Goal: Task Accomplishment & Management: Use online tool/utility

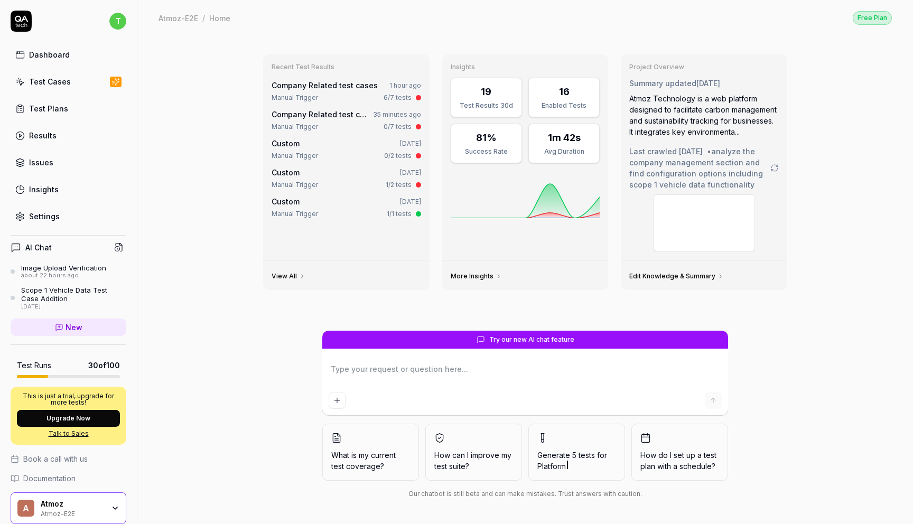
type textarea "*"
click at [88, 84] on link "Test Cases" at bounding box center [69, 81] width 116 height 21
click at [75, 135] on link "Results" at bounding box center [69, 135] width 116 height 21
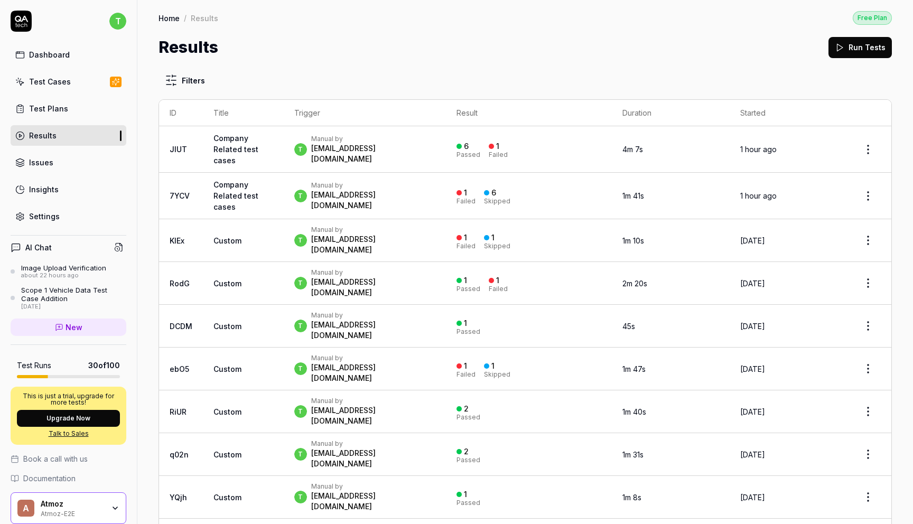
click at [244, 140] on link "Company Related test cases" at bounding box center [235, 149] width 45 height 31
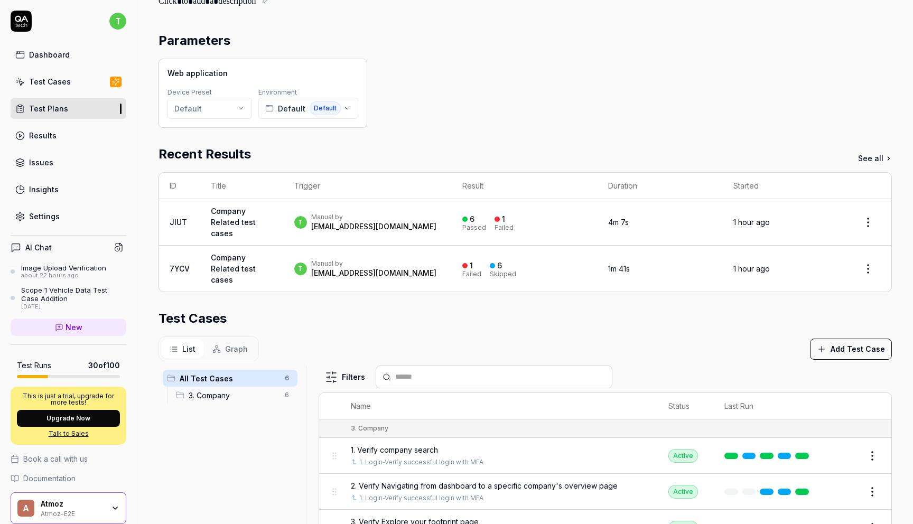
scroll to position [58, 0]
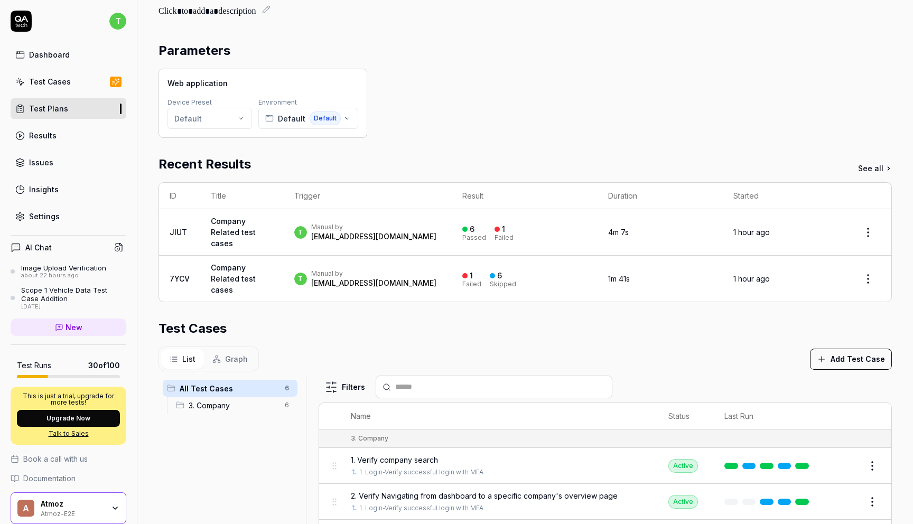
click at [77, 88] on link "Test Cases" at bounding box center [69, 81] width 116 height 21
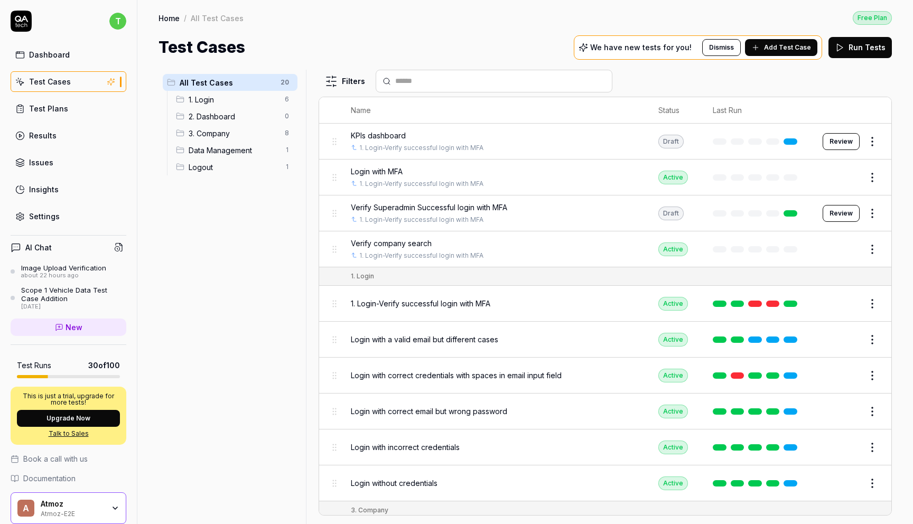
click at [250, 131] on span "3. Company" at bounding box center [234, 133] width 90 height 11
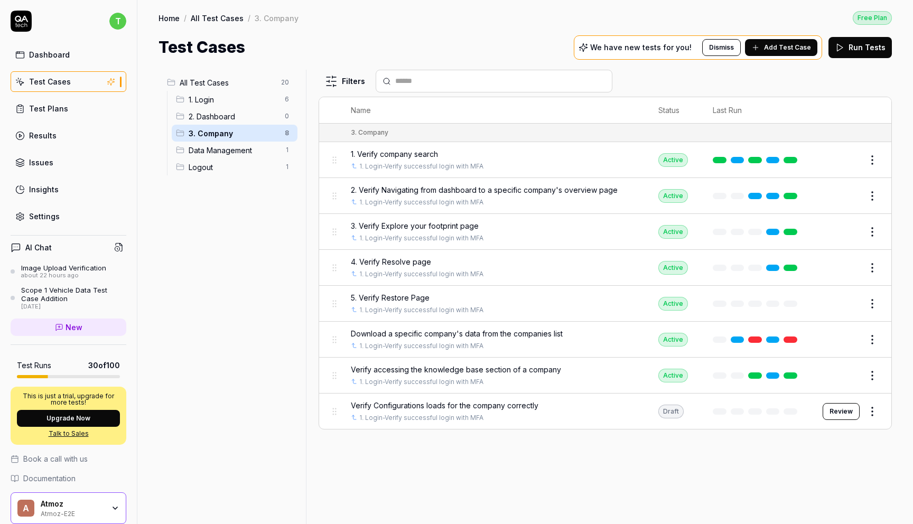
click at [874, 339] on html "t Dashboard Test Cases Test Plans Results Issues Insights Settings AI Chat Imag…" at bounding box center [456, 301] width 913 height 603
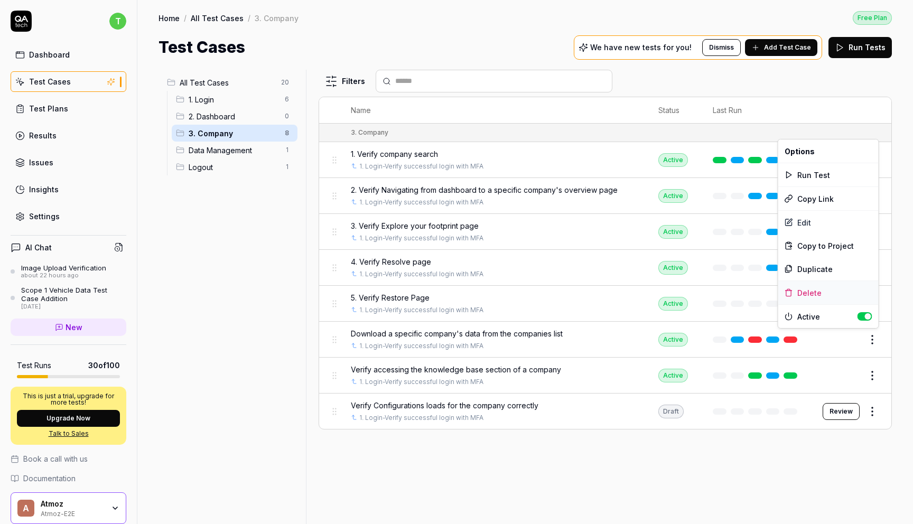
click at [824, 292] on div "Delete" at bounding box center [828, 292] width 100 height 23
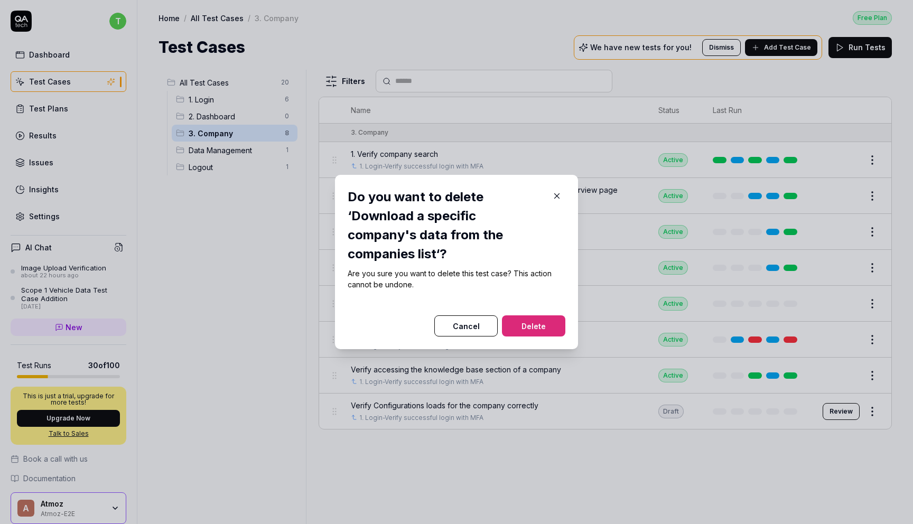
click at [552, 331] on button "Delete" at bounding box center [533, 325] width 63 height 21
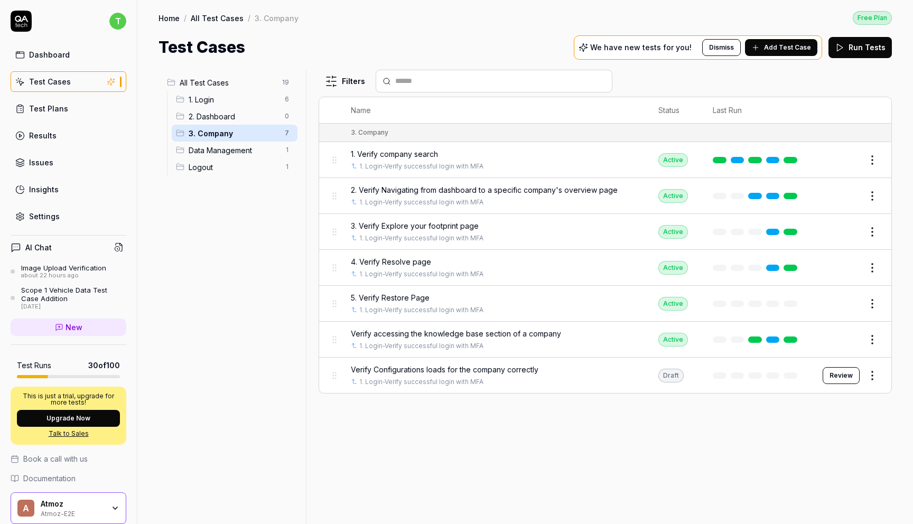
click at [755, 50] on icon at bounding box center [755, 47] width 8 height 8
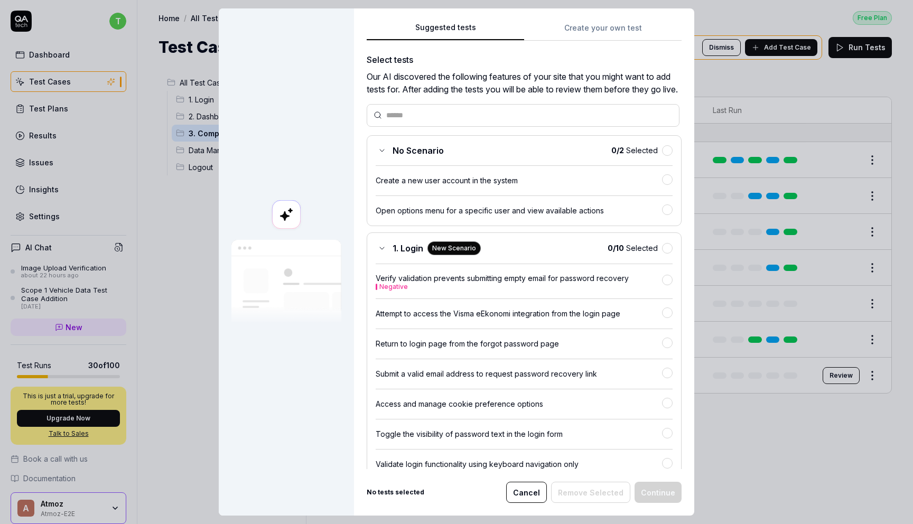
click at [589, 28] on div "Suggested tests Create your own test Select tests Our AI discovered the followi…" at bounding box center [524, 261] width 340 height 507
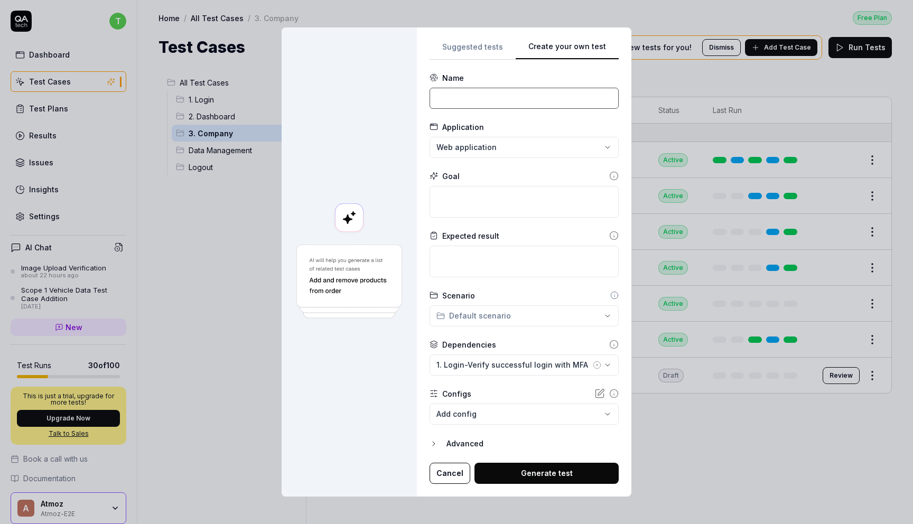
click at [523, 108] on input at bounding box center [523, 98] width 189 height 21
click at [447, 96] on input at bounding box center [523, 98] width 189 height 21
type input "Verify Reports page"
click at [455, 195] on textarea at bounding box center [523, 202] width 189 height 32
click at [469, 269] on textarea at bounding box center [523, 262] width 189 height 32
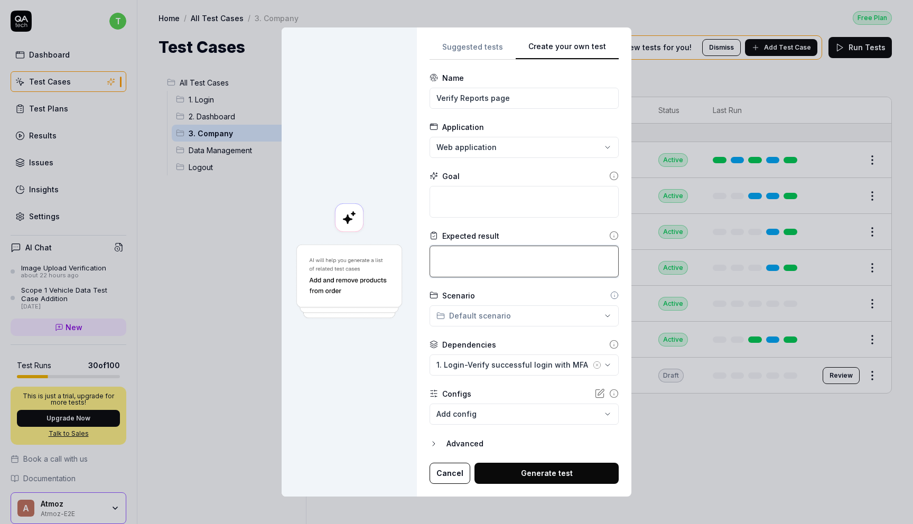
type textarea "*"
type textarea "4"
type textarea "*"
type textarea "4"
type textarea "*"
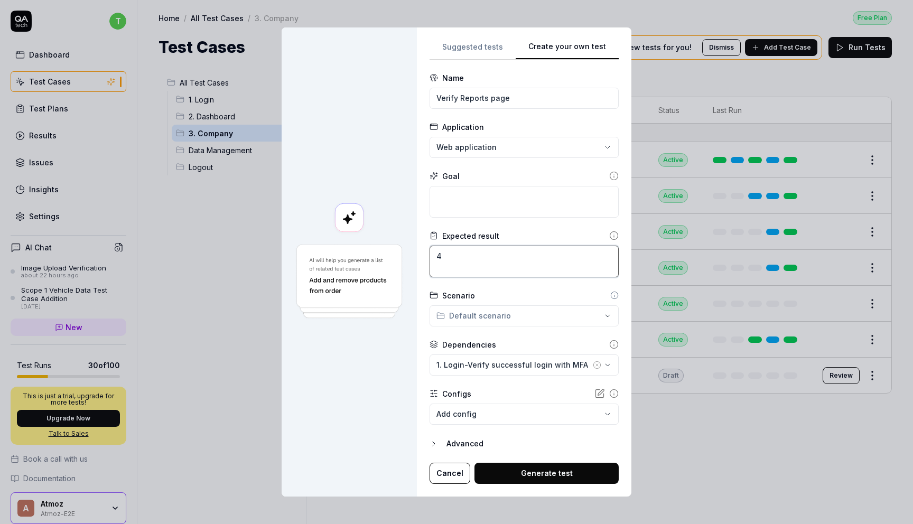
type textarea "4 t"
type textarea "*"
type textarea "4 ty"
type textarea "*"
type textarea "4 typ"
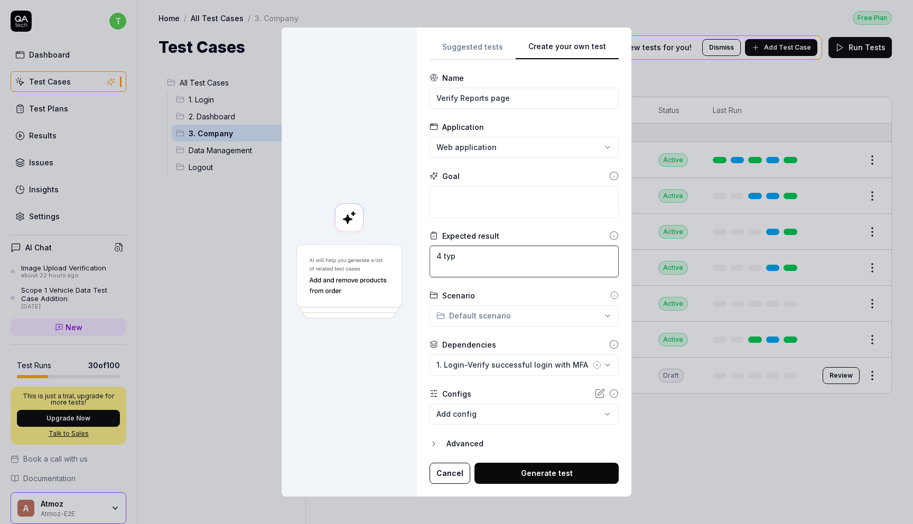
type textarea "*"
type textarea "4 type"
type textarea "*"
type textarea "4 types"
type textarea "*"
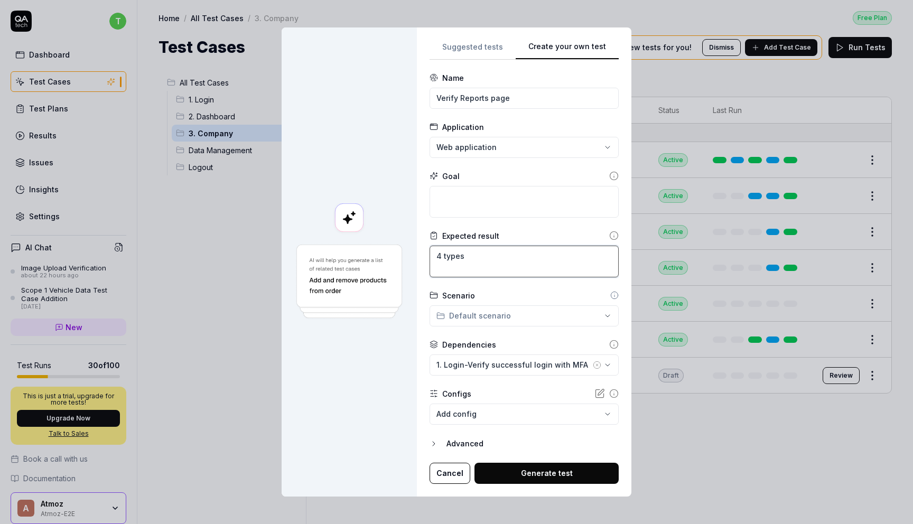
type textarea "4 types"
type textarea "*"
type textarea "4 types o"
type textarea "*"
type textarea "4 types of"
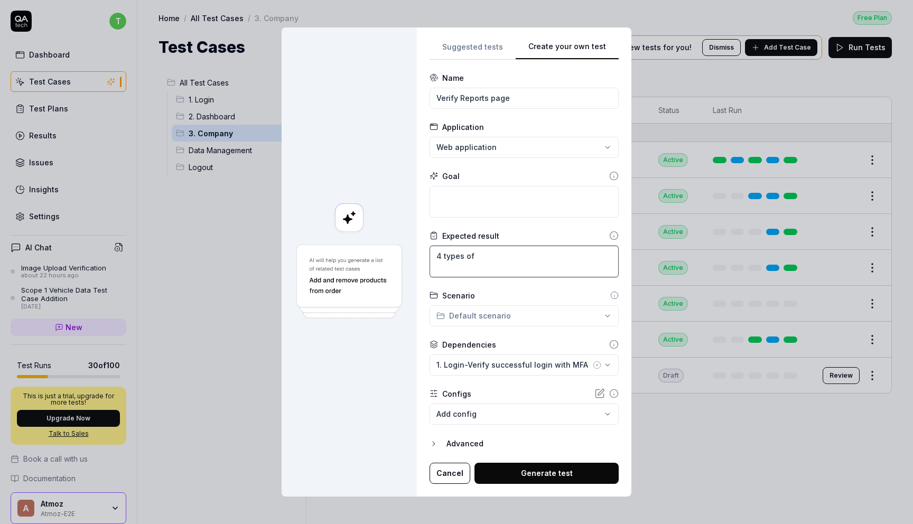
type textarea "*"
type textarea "4 types of"
type textarea "*"
type textarea "4 types of r"
type textarea "*"
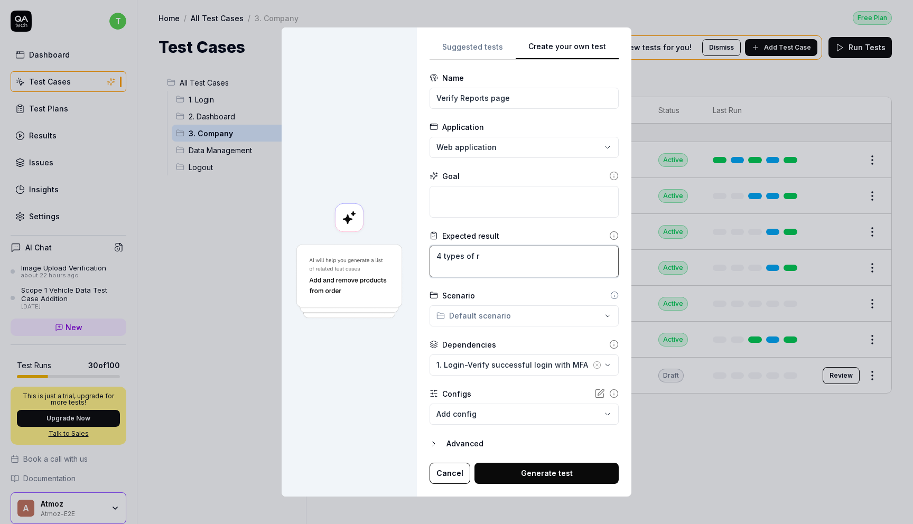
type textarea "4 types of re"
type textarea "*"
type textarea "4 types of rep"
type textarea "*"
type textarea "4 types of repo"
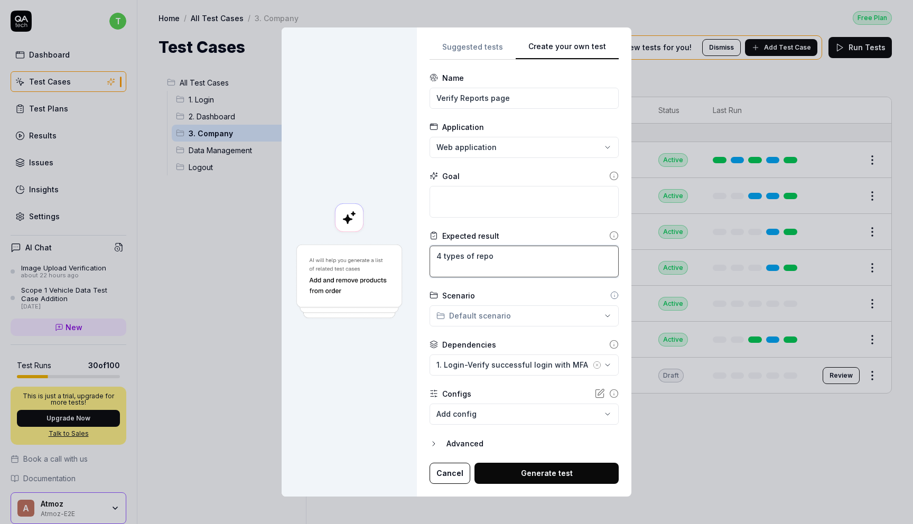
type textarea "*"
type textarea "4 types of repor"
type textarea "*"
type textarea "4 types of report"
type textarea "*"
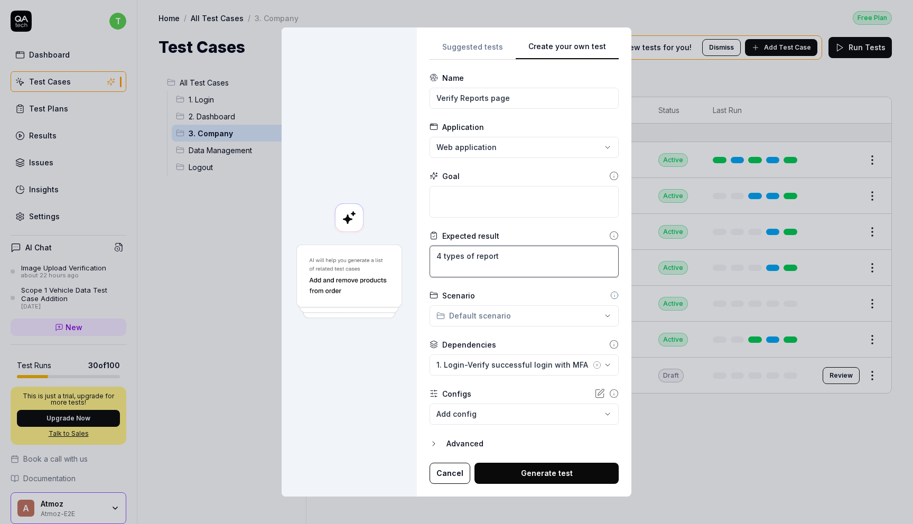
type textarea "4 types of reports"
type textarea "*"
type textarea "4 types of reports"
type textarea "*"
type textarea "4 types of reports a"
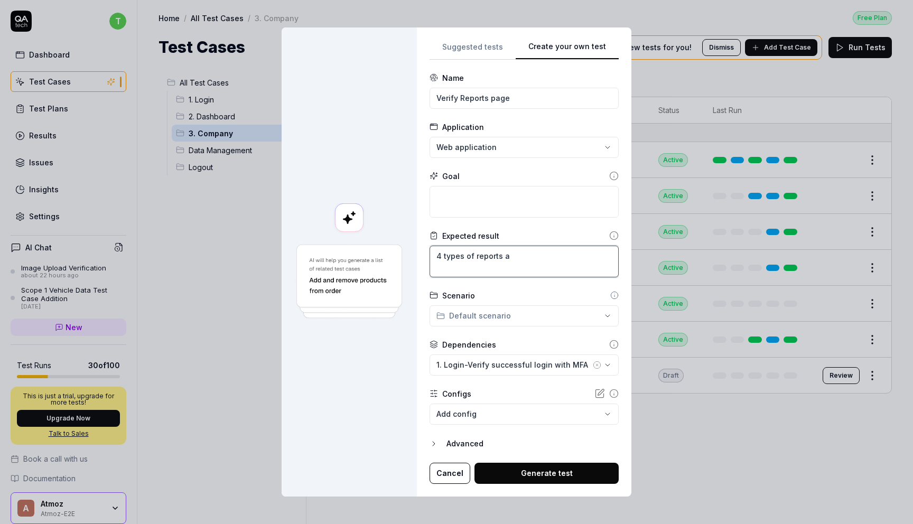
type textarea "*"
type textarea "4 types of reports av"
type textarea "*"
type textarea "4 types of reports [PERSON_NAME]"
type textarea "*"
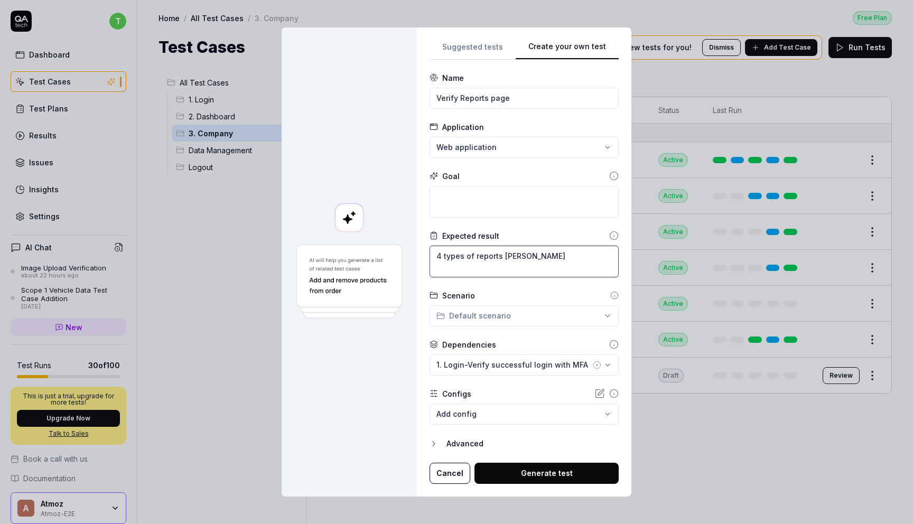
type textarea "4 types of reports avai"
type textarea "*"
type textarea "4 types of reports [PERSON_NAME]"
type textarea "*"
type textarea "4 types of reports avai"
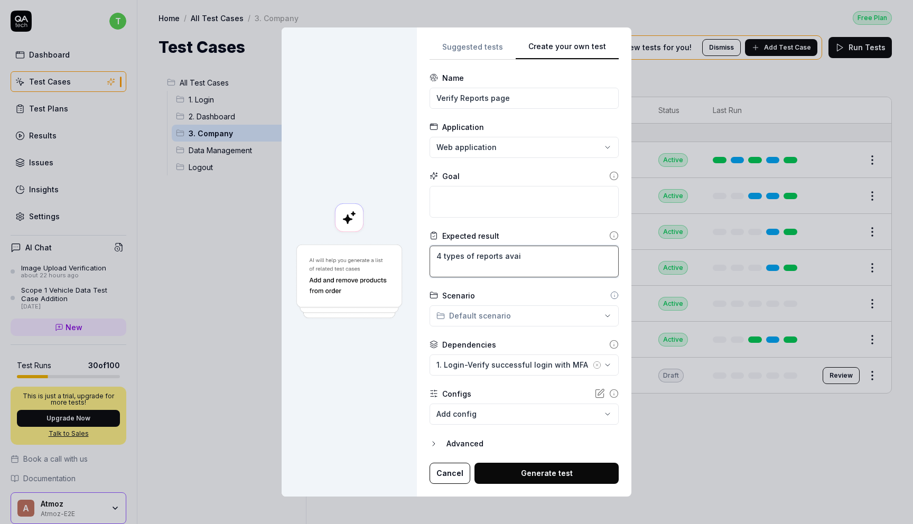
type textarea "*"
type textarea "4 types of reports [PERSON_NAME]"
type textarea "*"
type textarea "4 types of reports avai"
type textarea "*"
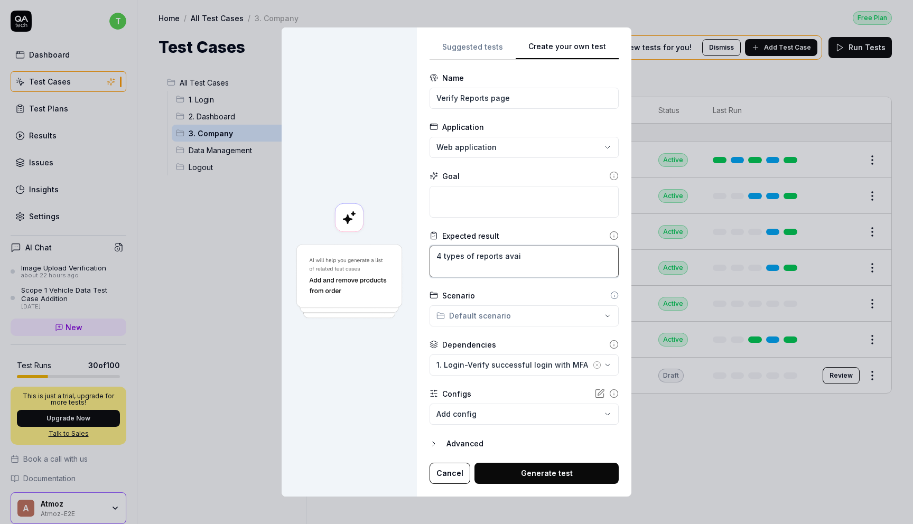
type textarea "4 types of reports avail"
type textarea "*"
type textarea "4 types of reports availa"
type textarea "*"
type textarea "4 types of reports availab"
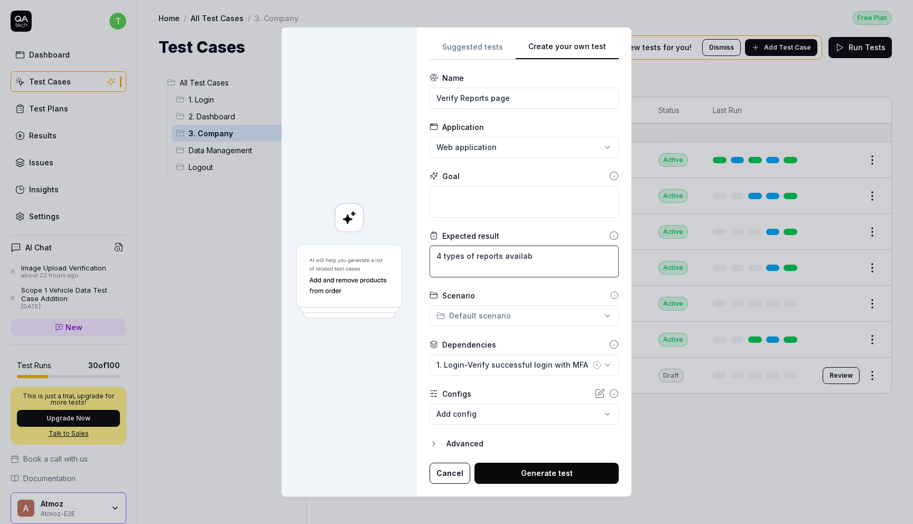
type textarea "*"
type textarea "4 types of reports availabl"
type textarea "*"
type textarea "4 types of reports available"
type textarea "*"
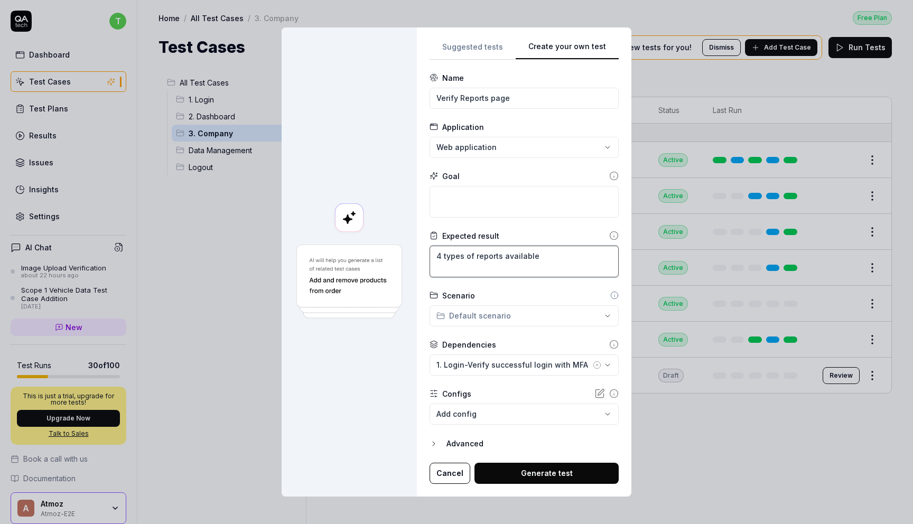
type textarea "4 types of reports available."
type textarea "*"
type textarea "4 types of reports available."
type textarea "*"
type textarea "4 types of reports available. G"
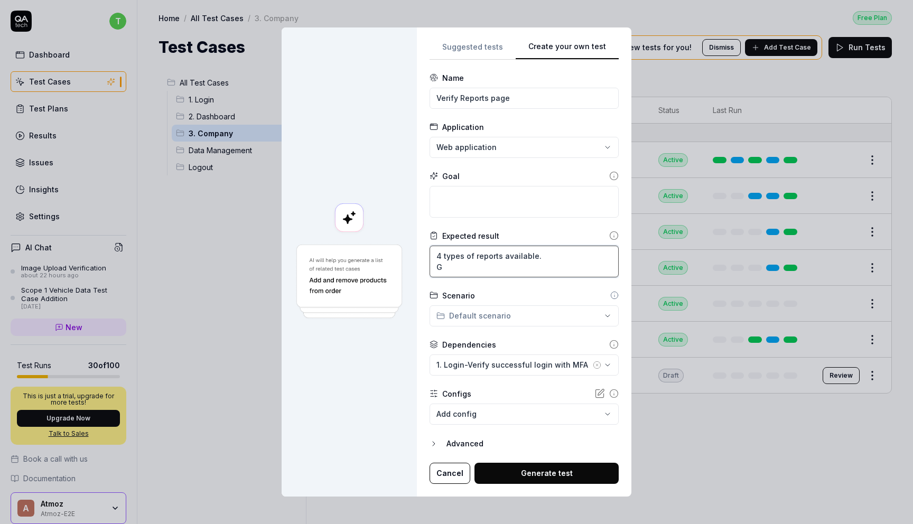
type textarea "*"
type textarea "4 types of reports available. GH"
type textarea "*"
type textarea "4 types of reports available. GHG"
type textarea "*"
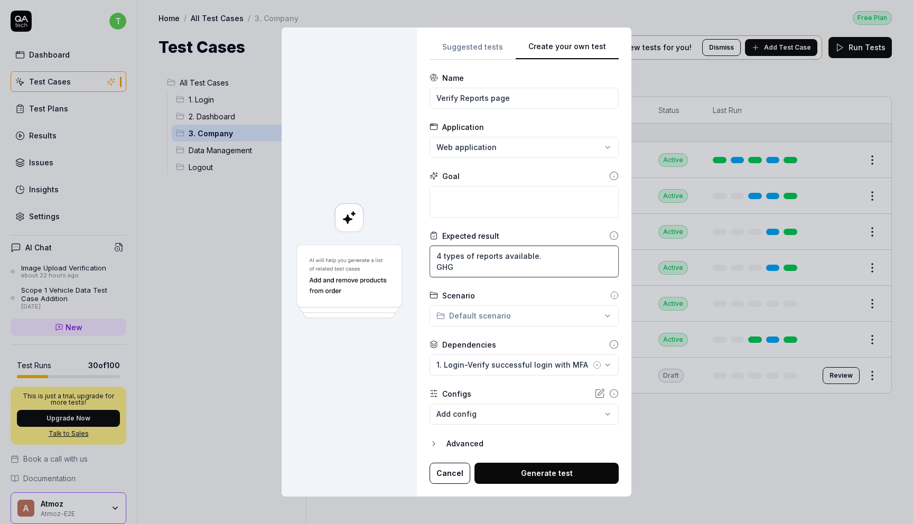
type textarea "4 types of reports available. GHG"
type textarea "*"
type textarea "4 types of reports available. GHG r"
type textarea "*"
type textarea "4 types of reports available. GHG re"
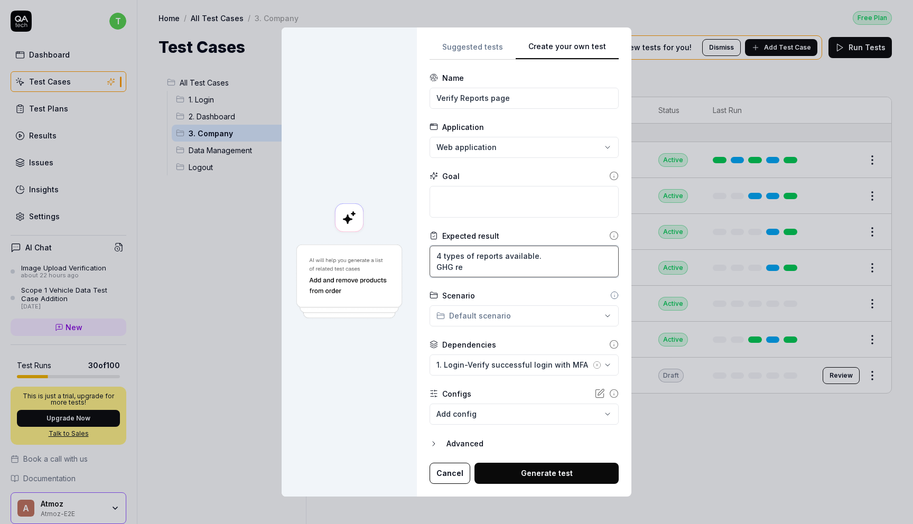
type textarea "*"
type textarea "4 types of reports available. GHG rep"
type textarea "*"
type textarea "4 types of reports available. GHG repo"
type textarea "*"
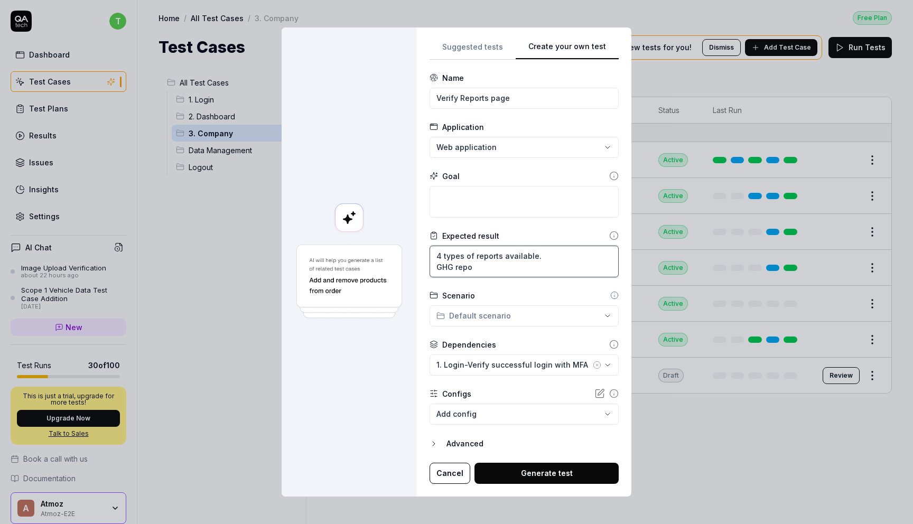
type textarea "4 types of reports available. GHG repor"
type textarea "*"
type textarea "4 types of reports available. GHG report"
type textarea "*"
type textarea "4 types of reports available. GHG reports"
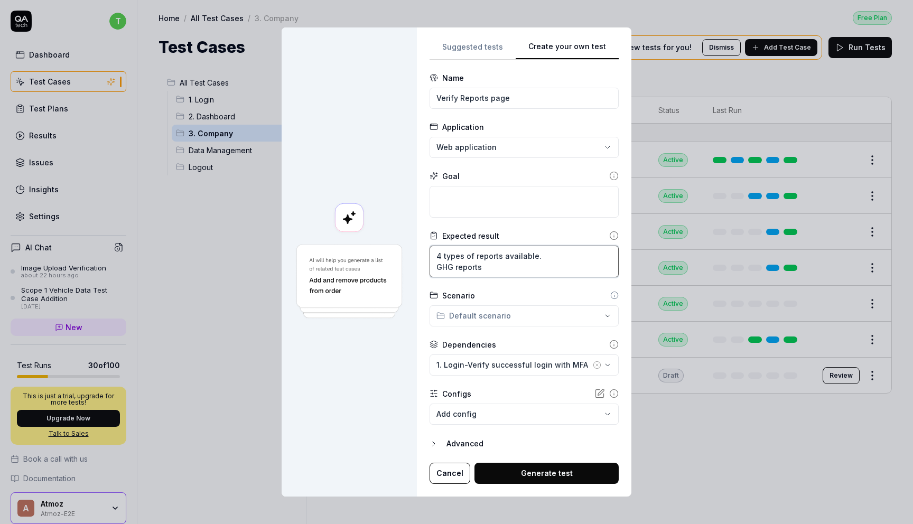
type textarea "*"
type textarea "4 types of reports available. GHG report"
drag, startPoint x: 492, startPoint y: 266, endPoint x: 423, endPoint y: 266, distance: 68.7
click at [423, 266] on div "**********" at bounding box center [524, 261] width 214 height 469
paste textarea "Your GHG emissions inventory"
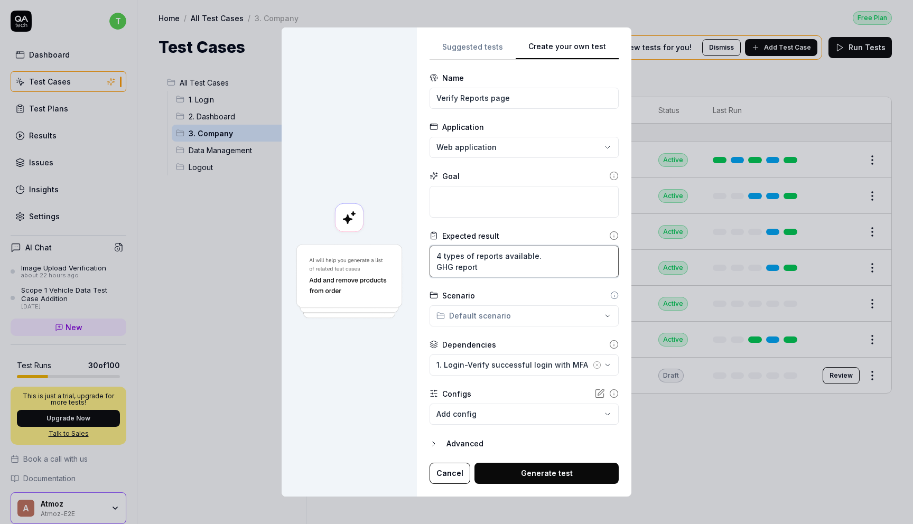
type textarea "*"
type textarea "4 types of reports available. Your GHG emissions inventory"
click at [444, 266] on textarea "4 types of reports available. Your GHG emissions inventory" at bounding box center [523, 262] width 189 height 32
click at [441, 266] on textarea "4 types of reports available. Your GHG emissions inventory" at bounding box center [523, 262] width 189 height 32
type textarea "*"
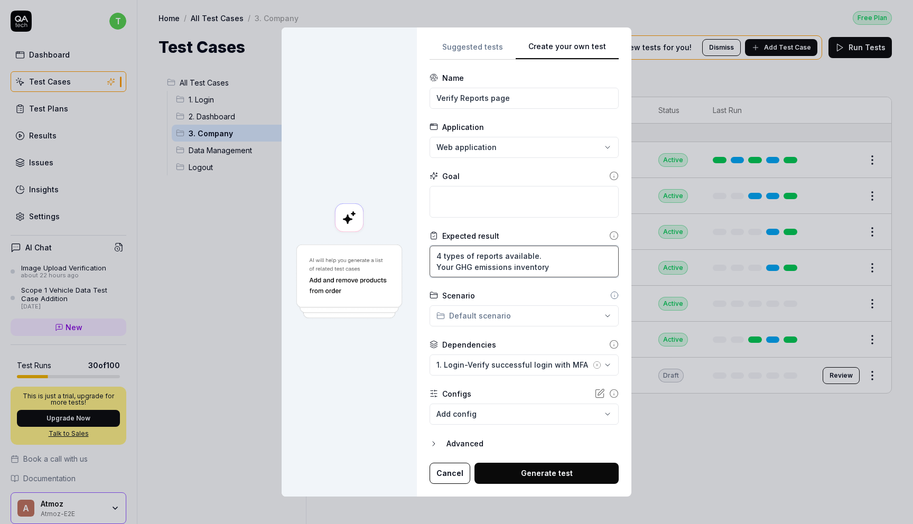
type textarea "4 types of reports available. 1Your GHG emissions inventory"
type textarea "*"
type textarea "4 types of reports available. 1.Your GHG emissions inventory"
type textarea "*"
type textarea "4 types of reports available. 1. Your GHG emissions inventory"
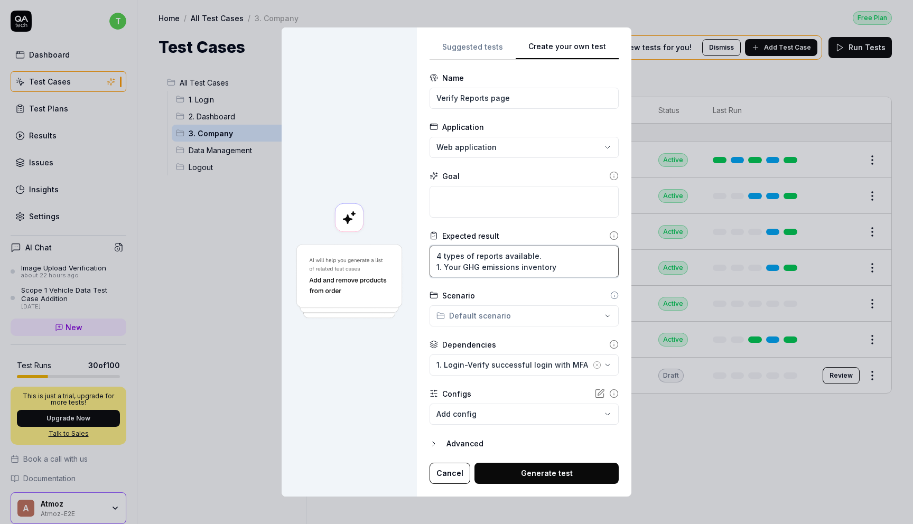
click at [568, 266] on textarea "4 types of reports available. 1. Your GHG emissions inventory" at bounding box center [523, 262] width 189 height 32
type textarea "*"
type textarea "4 types of reports available. 1. Your GHG emissions inventory"
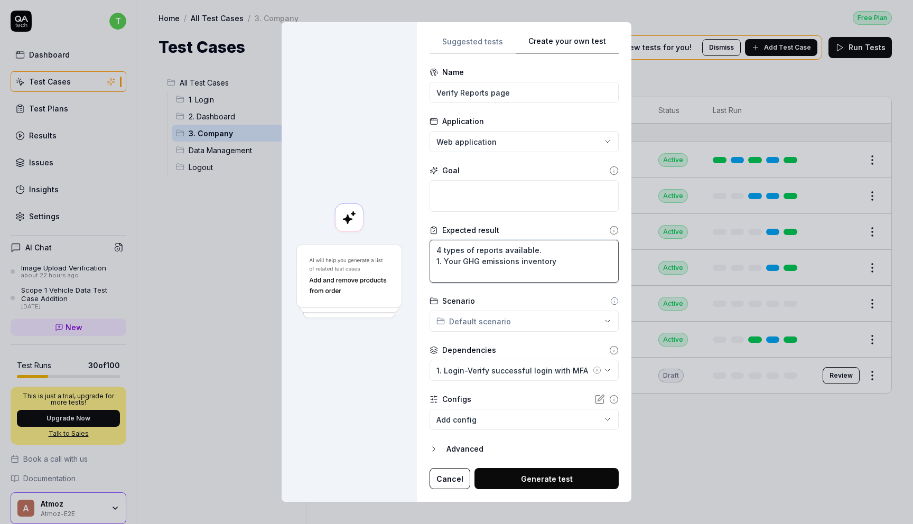
type textarea "*"
type textarea "4 types of reports available. 1. Your GHG emissions inventory 2"
type textarea "*"
type textarea "4 types of reports available. 1. Your GHG emissions inventory 2."
type textarea "*"
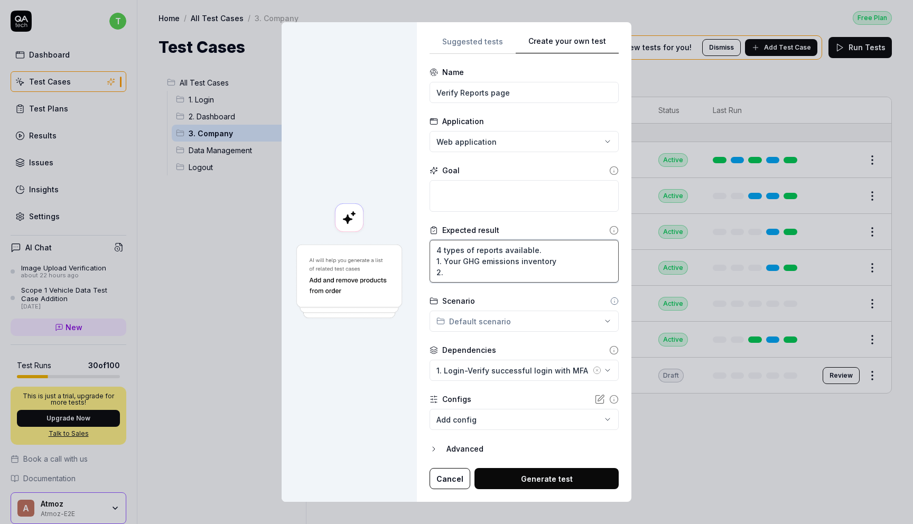
type textarea "4 types of reports available. 1. Your GHG emissions inventory 2."
paste textarea "Your ESG performance report"
type textarea "*"
type textarea "4 types of reports available. 1. Your GHG emissions inventory 2. Your ESG perfo…"
type textarea "*"
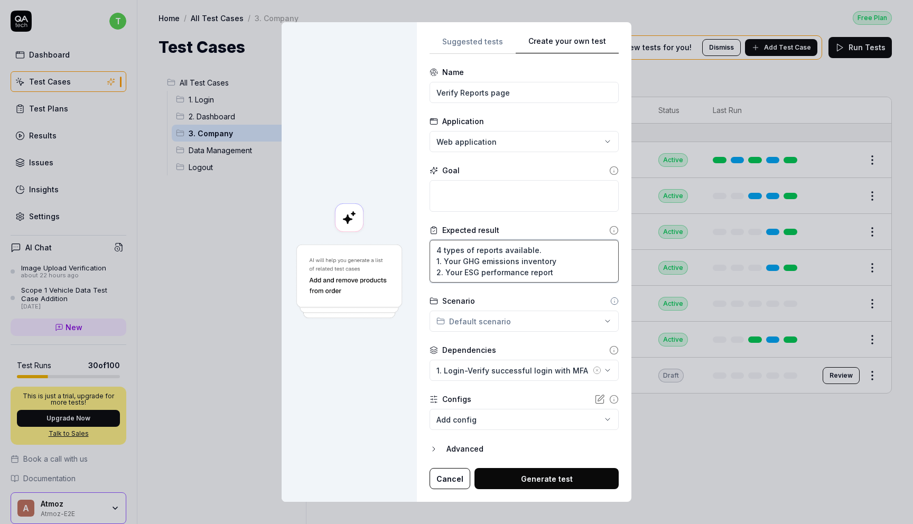
type textarea "4 types of reports available. 1. Your GHG emissions inventory 2. Your ESG perfo…"
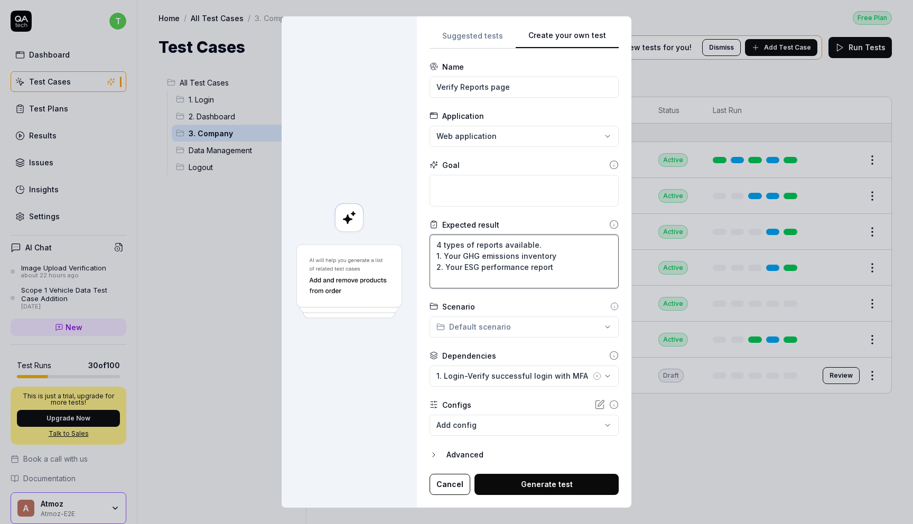
paste textarea "Your emissions data"
type textarea "*"
type textarea "4 types of reports available. 1. Your GHG emissions inventory 2. Your ESG perfo…"
click at [442, 278] on textarea "4 types of reports available. 1. Your GHG emissions inventory 2. Your ESG perfo…" at bounding box center [523, 262] width 189 height 54
type textarea "*"
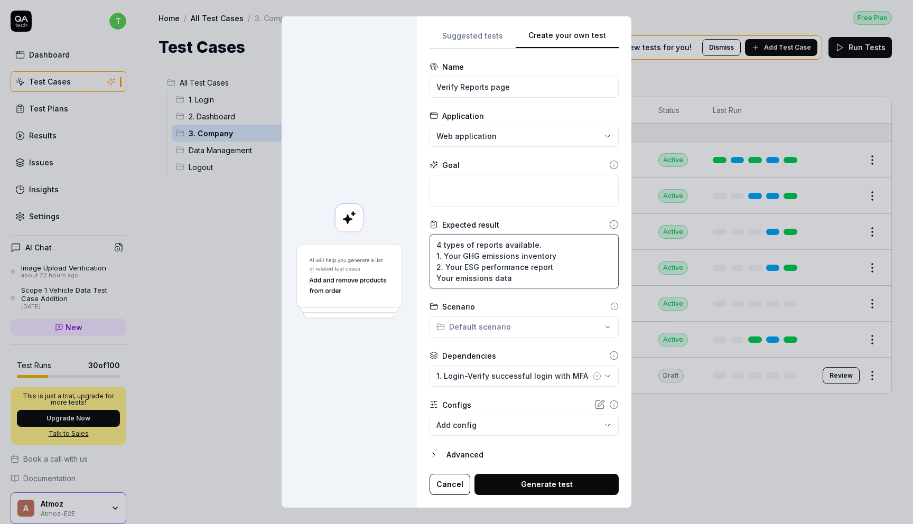
type textarea "4 types of reports available. 1. Your GHG emissions inventory 2. Your ESG perfo…"
type textarea "*"
type textarea "4 types of reports available. 1. Your GHG emissions inventory 2. Your ESG perfo…"
type textarea "*"
type textarea "4 types of reports available. 1. Your GHG emissions inventory 2. Your ESG perfo…"
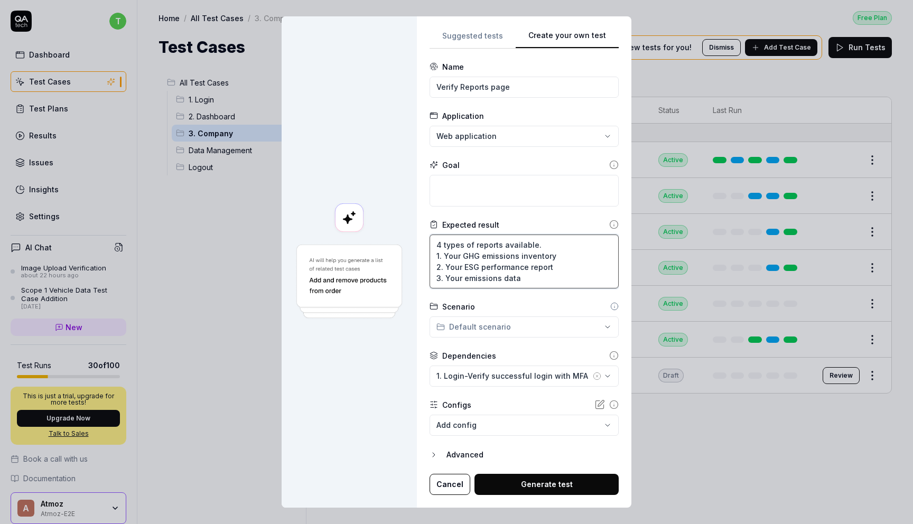
click at [530, 278] on textarea "4 types of reports available. 1. Your GHG emissions inventory 2. Your ESG perfo…" at bounding box center [523, 262] width 189 height 54
type textarea "*"
type textarea "4 types of reports available. 1. Your GHG emissions inventory 2. Your ESG perfo…"
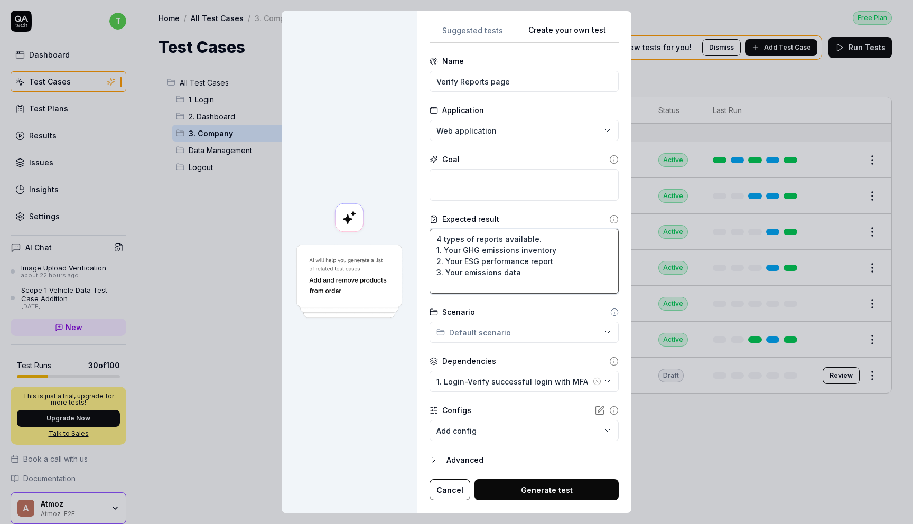
type textarea "*"
type textarea "4 types of reports available. 1. Your GHG emissions inventory 2. Your ESG perfo…"
type textarea "*"
type textarea "4 types of reports available. 1. Your GHG emissions inventory 2. Your ESG perfo…"
type textarea "*"
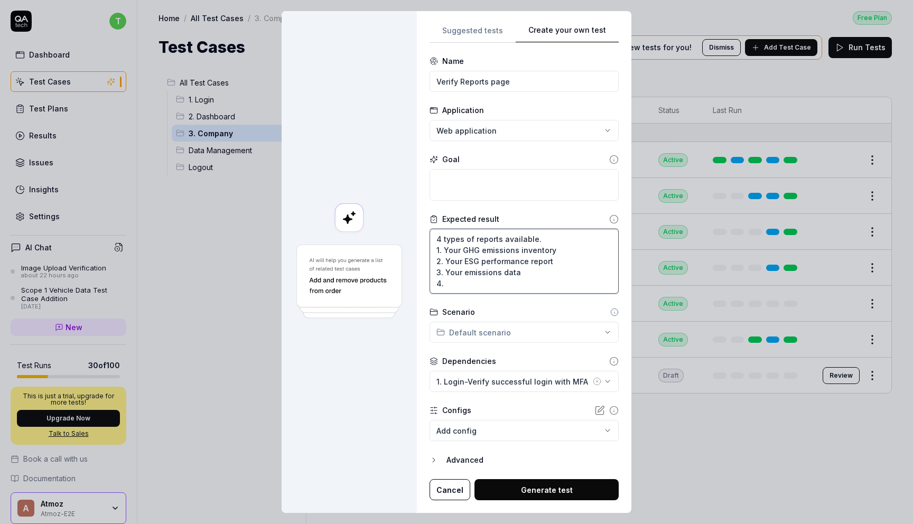
type textarea "4 types of reports available. 1. Your GHG emissions inventory 2. Your ESG perfo…"
paste textarea "Your VSME report"
type textarea "*"
type textarea "4 types of reports available. 1. Your GHG emissions inventory 2. Your ESG perfo…"
click at [493, 171] on textarea at bounding box center [523, 185] width 189 height 32
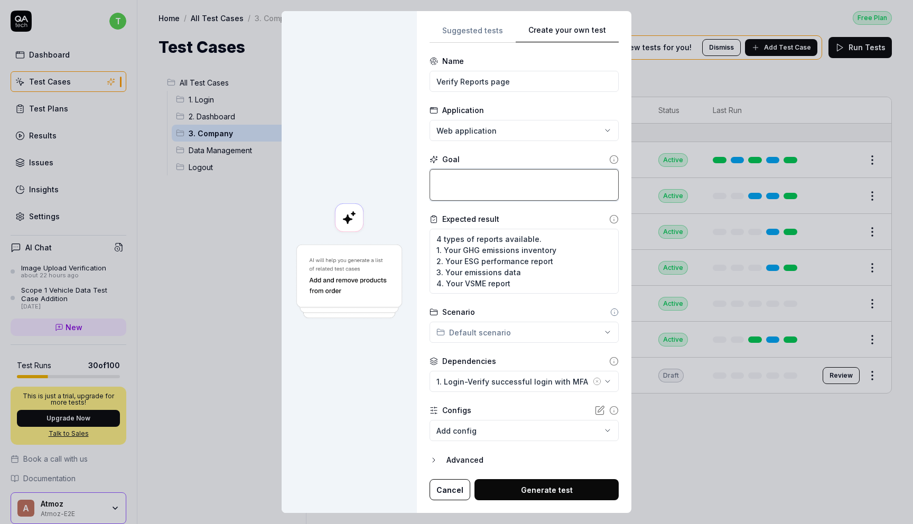
type textarea "*"
type textarea "v"
type textarea "*"
type textarea "ve"
type textarea "*"
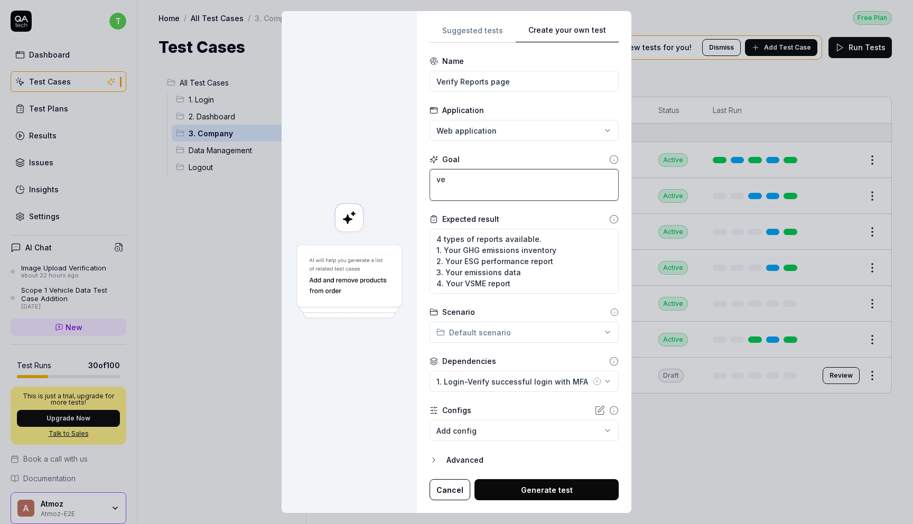
type textarea "ver"
type textarea "*"
type textarea "veri"
type textarea "*"
type textarea "verif"
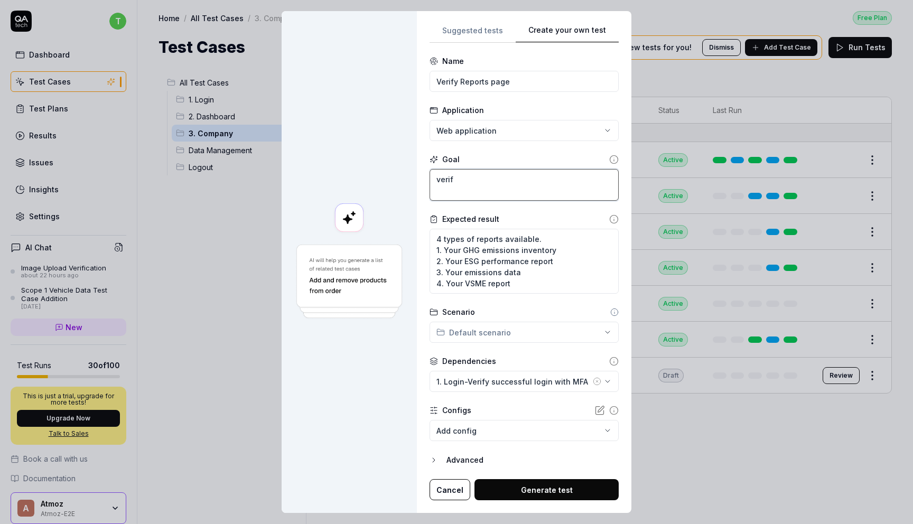
type textarea "*"
type textarea "verify"
type textarea "*"
type textarea "verify"
type textarea "*"
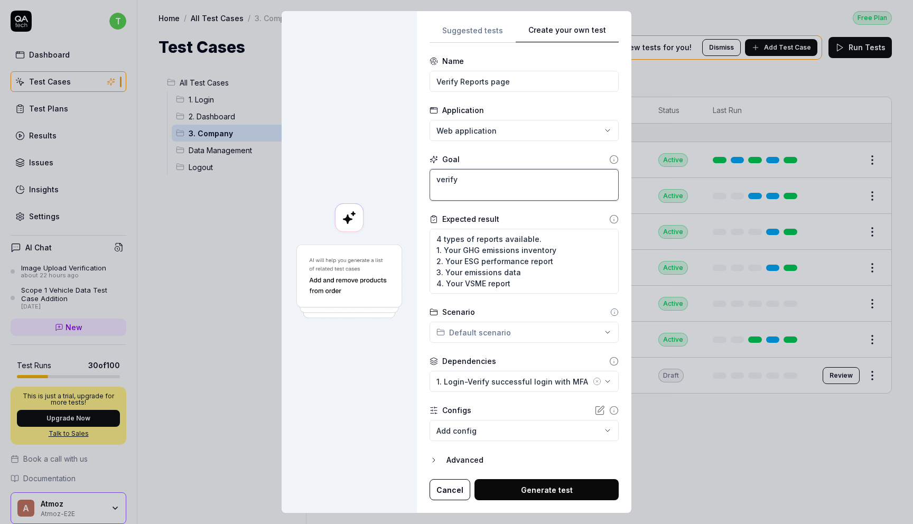
type textarea "verify r"
type textarea "*"
type textarea "verify re"
type textarea "*"
type textarea "verify rep"
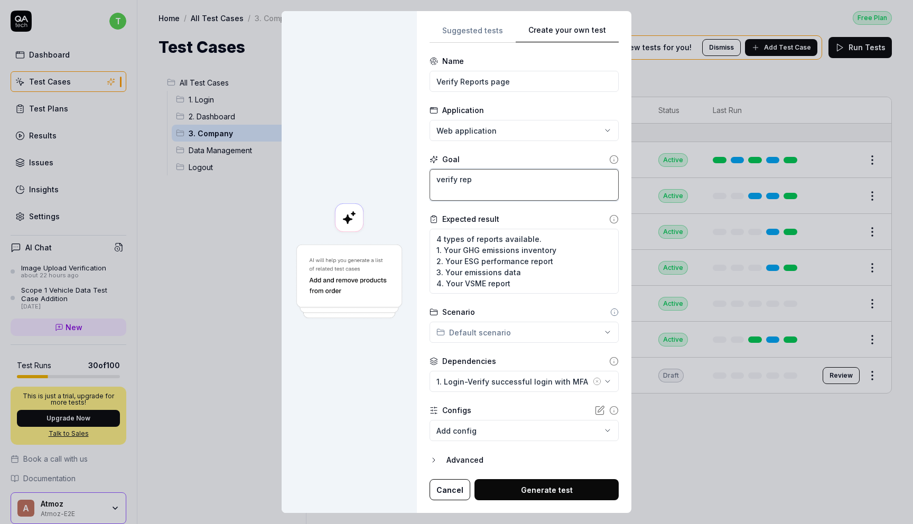
type textarea "*"
type textarea "verify repo"
type textarea "*"
type textarea "verify repor"
type textarea "*"
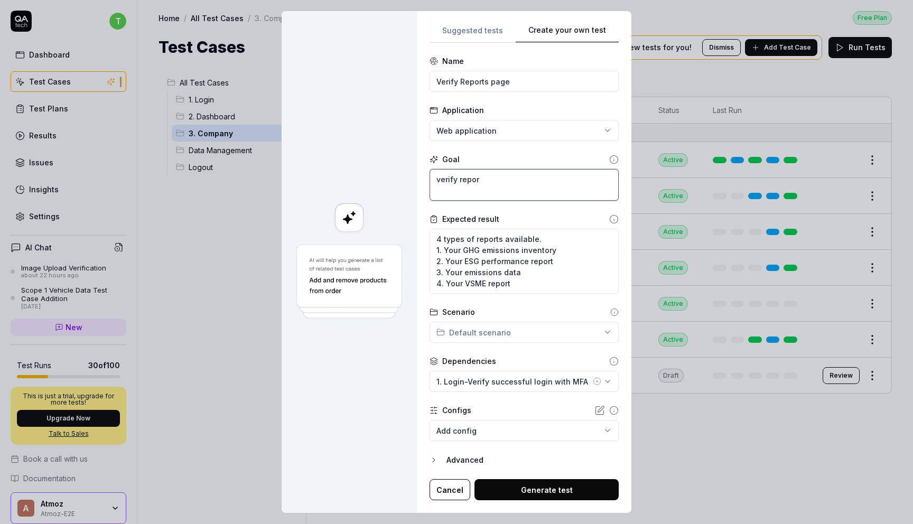
type textarea "verify report"
type textarea "*"
type textarea "verify reporti"
type textarea "*"
type textarea "verify reportin"
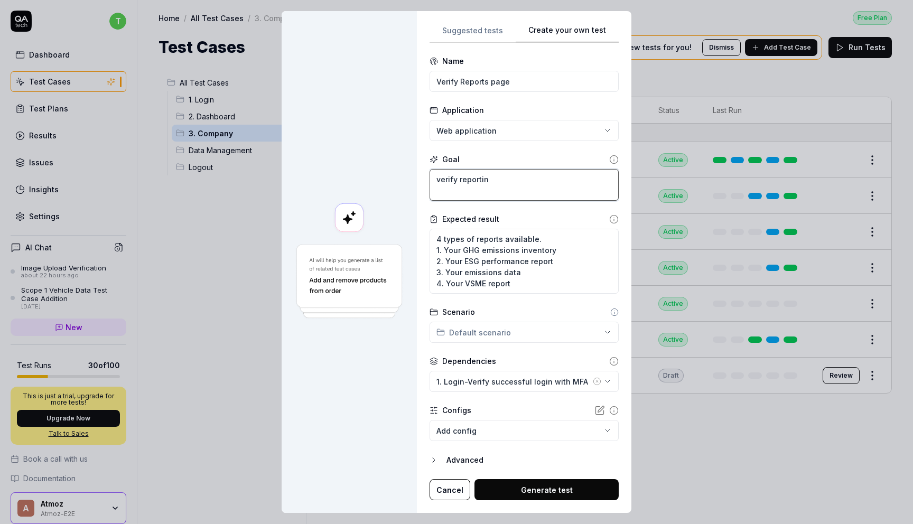
type textarea "*"
type textarea "verify reporting"
type textarea "*"
type textarea "verify reporting"
type textarea "*"
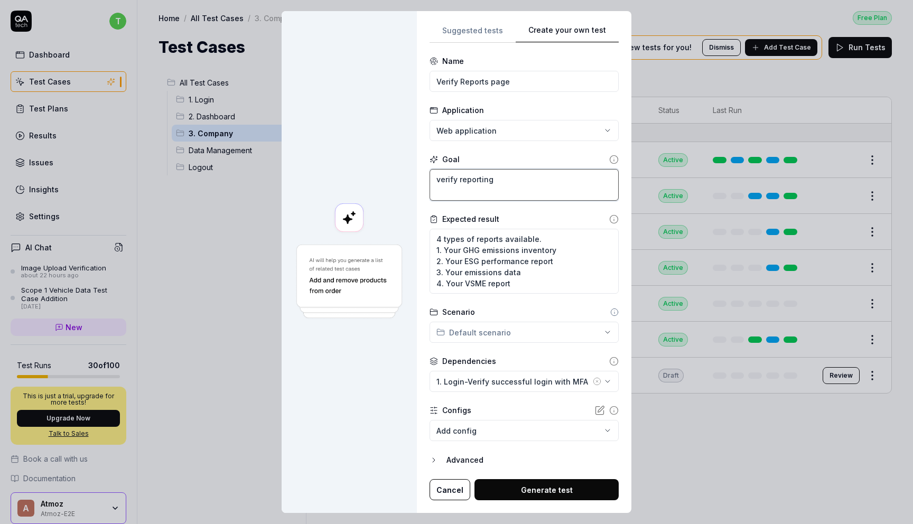
type textarea "verify reporting p"
type textarea "*"
type textarea "verify reporting pa"
type textarea "*"
type textarea "verify reporting pag"
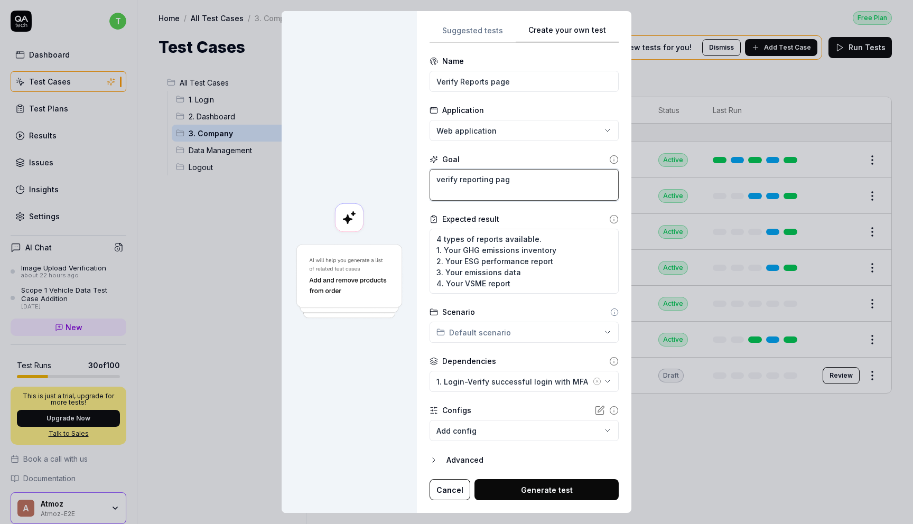
type textarea "*"
type textarea "verify reporting page"
type textarea "*"
type textarea "verify reporting page"
type textarea "*"
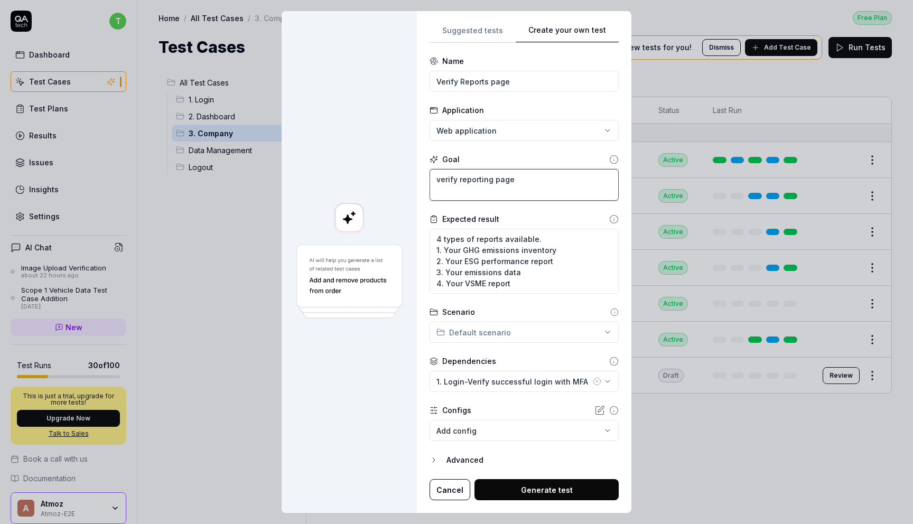
type textarea "verify reporting page c"
type textarea "*"
type textarea "verify reporting page co"
type textarea "*"
type textarea "verify reporting page com"
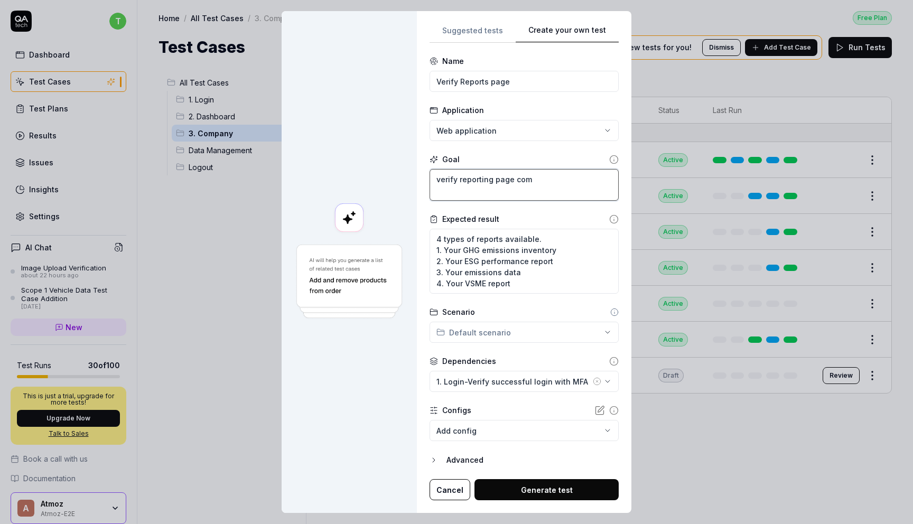
type textarea "*"
type textarea "verify reporting page comp"
type textarea "*"
type textarea "verify reporting page compo"
type textarea "*"
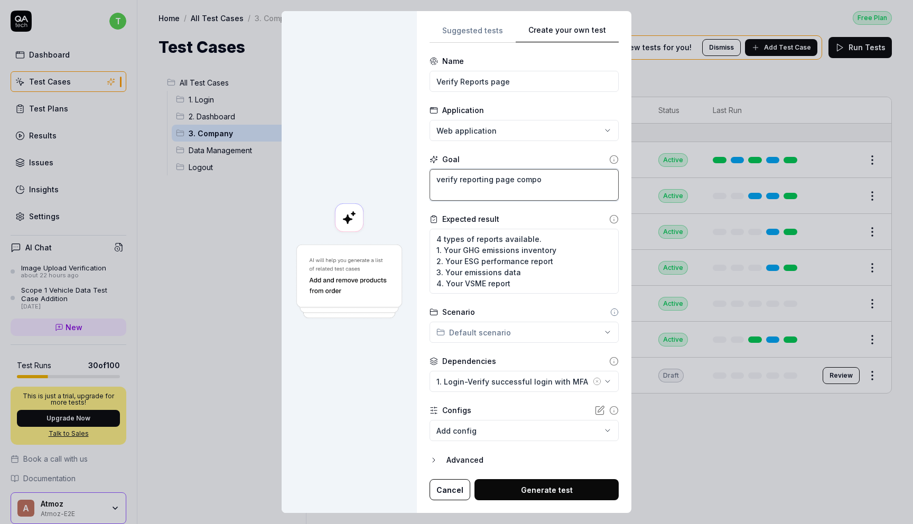
type textarea "verify reporting page compoe"
type textarea "*"
type textarea "verify reporting page compo"
type textarea "*"
type textarea "verify reporting page compon"
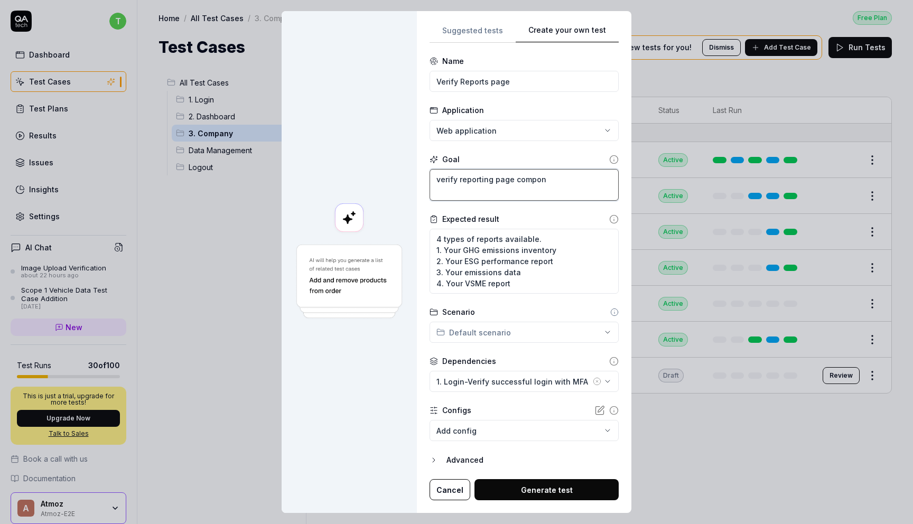
type textarea "*"
type textarea "verify reporting page compone"
type textarea "*"
type textarea "verify reporting page componen"
type textarea "*"
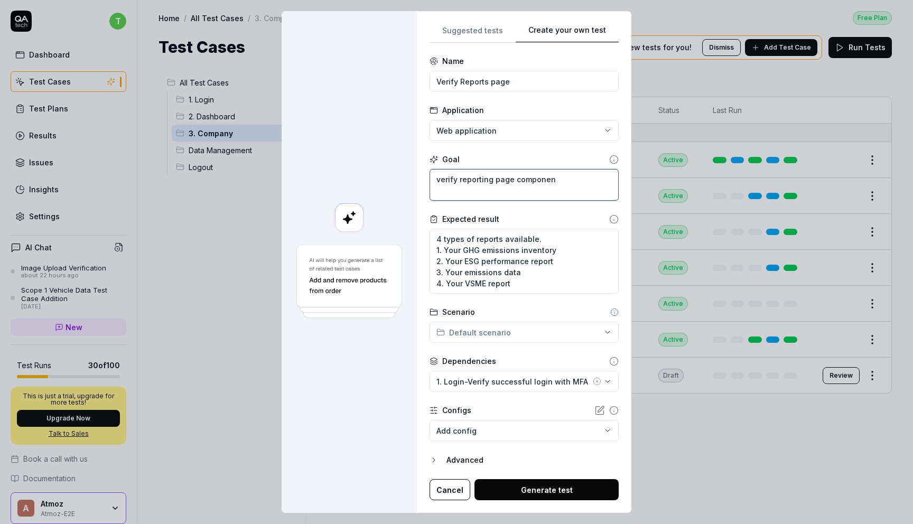
type textarea "verify reporting page compone"
type textarea "*"
type textarea "verify reporting page componen"
click at [549, 493] on button "Generate test" at bounding box center [546, 489] width 144 height 21
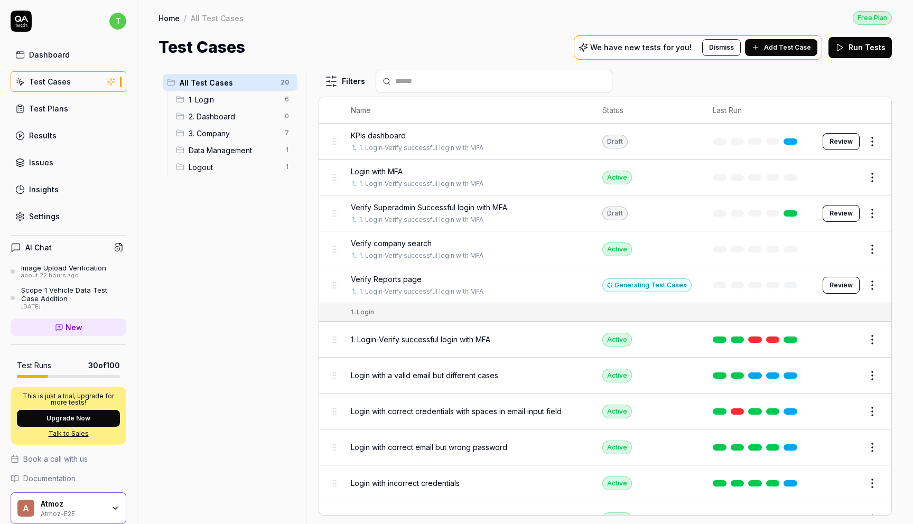
click at [71, 145] on link "Results" at bounding box center [69, 135] width 116 height 21
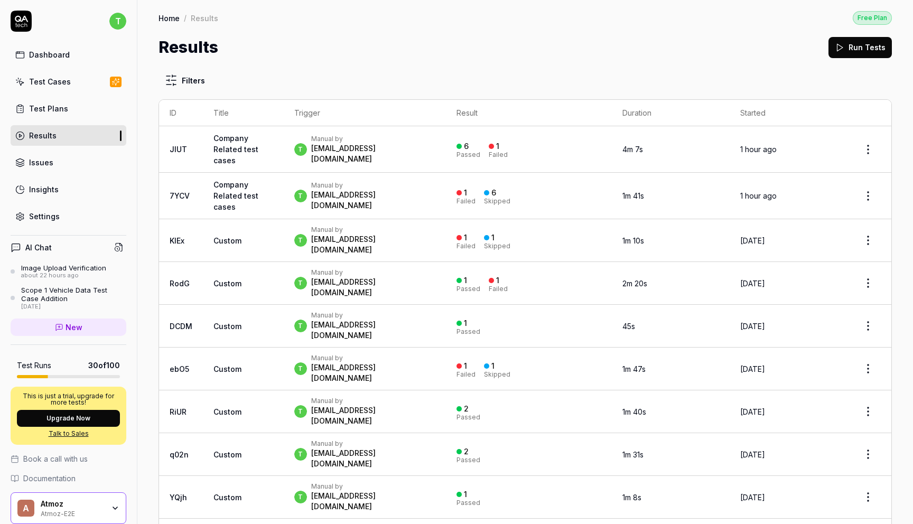
click at [83, 80] on link "Test Cases" at bounding box center [69, 81] width 116 height 21
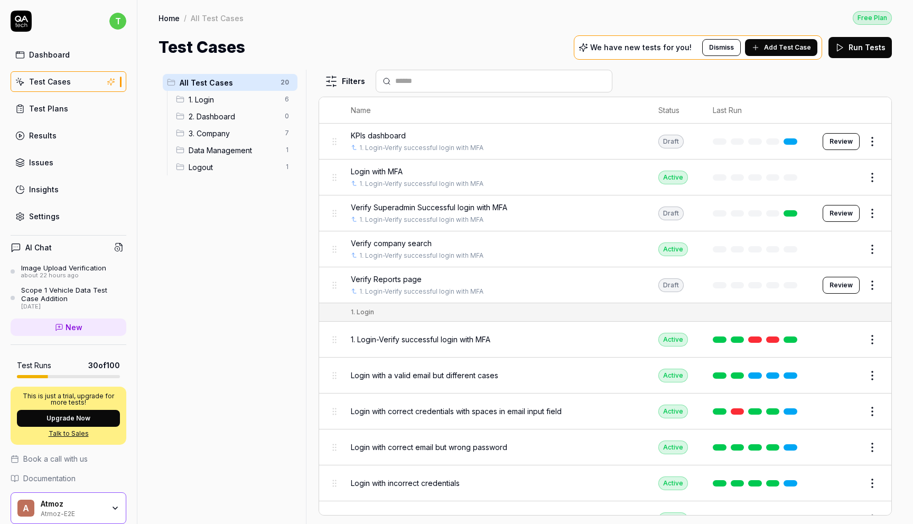
click at [838, 280] on button "Review" at bounding box center [840, 285] width 37 height 17
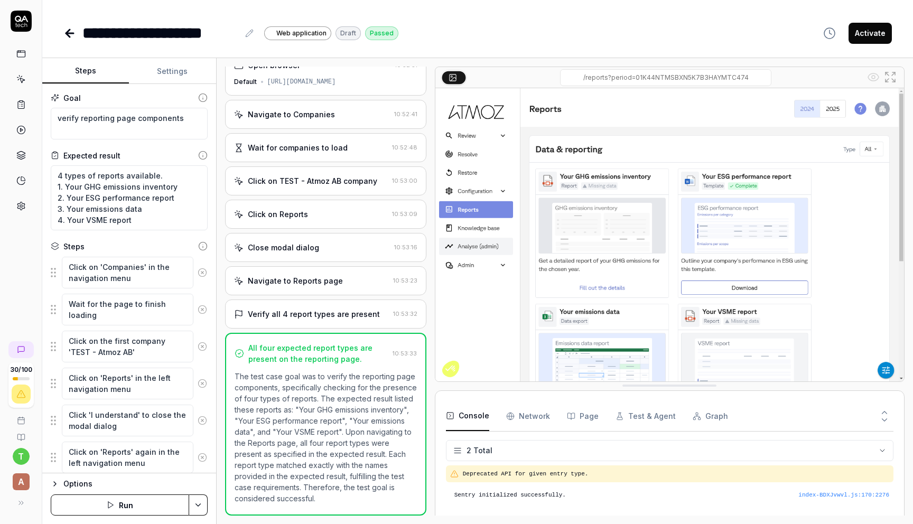
scroll to position [70, 0]
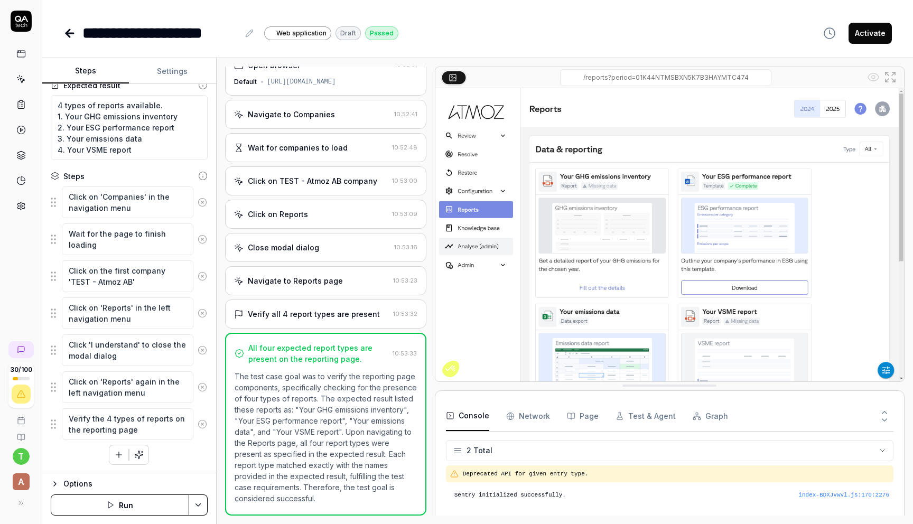
click at [140, 504] on button "Run" at bounding box center [120, 504] width 138 height 21
click at [866, 38] on button "Activate" at bounding box center [869, 33] width 43 height 21
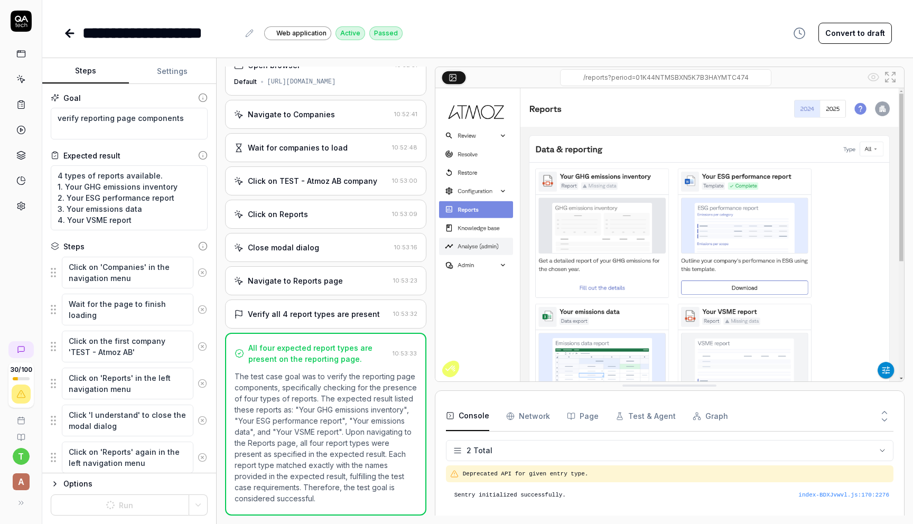
click at [26, 78] on link at bounding box center [21, 79] width 19 height 19
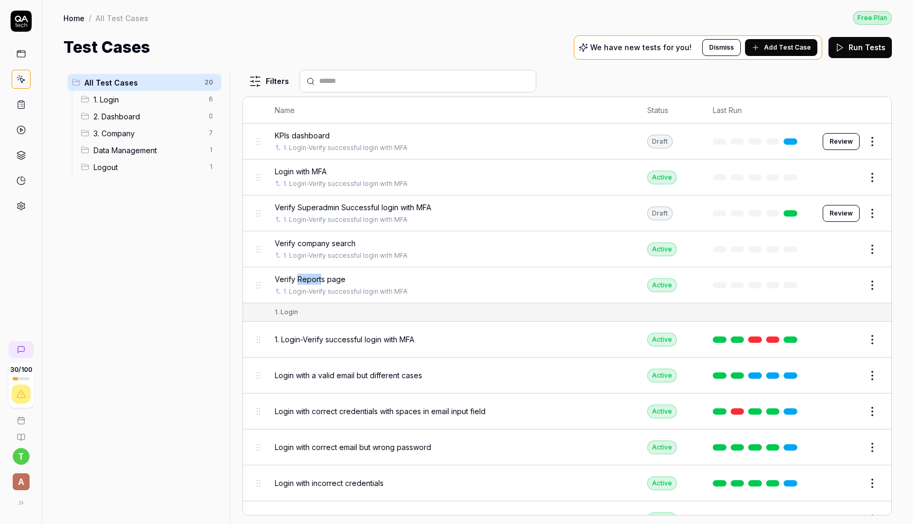
drag, startPoint x: 322, startPoint y: 275, endPoint x: 297, endPoint y: 274, distance: 25.4
click at [297, 274] on span "Verify Reports page" at bounding box center [310, 279] width 71 height 11
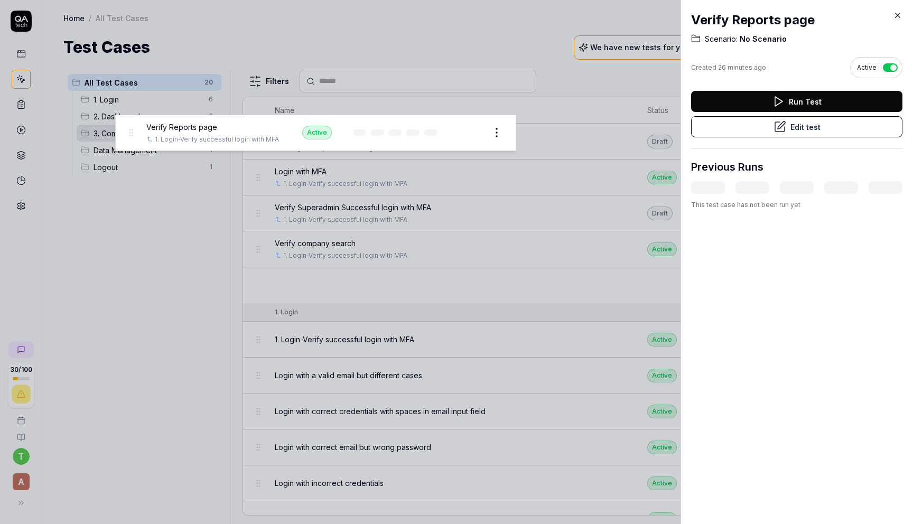
drag, startPoint x: 258, startPoint y: 283, endPoint x: 131, endPoint y: 132, distance: 197.2
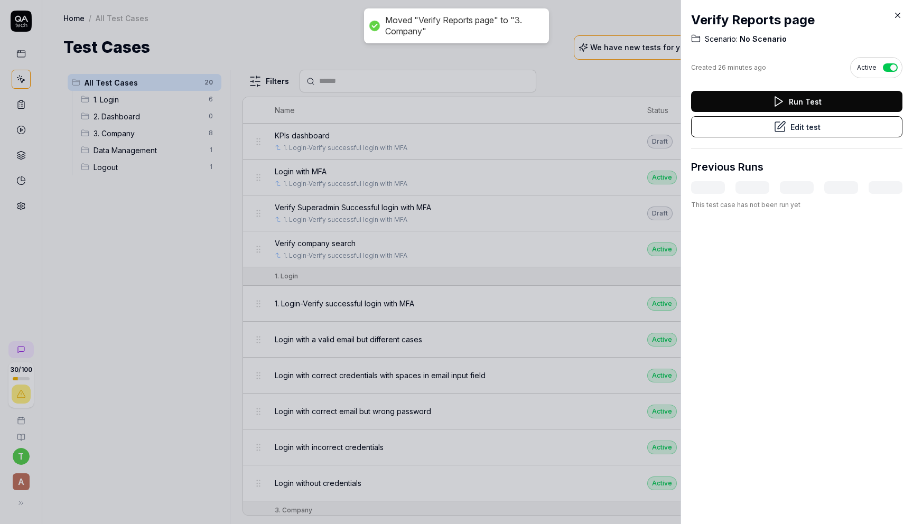
click at [131, 132] on div at bounding box center [456, 262] width 913 height 524
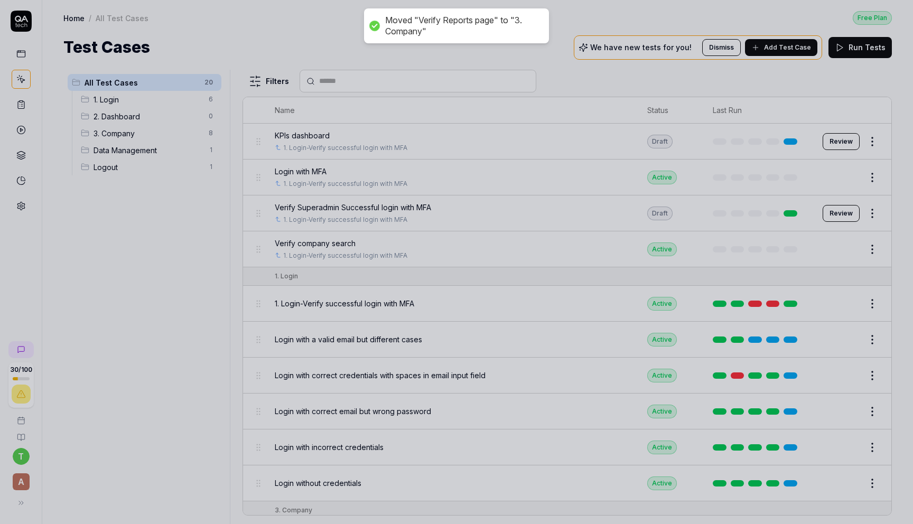
click at [131, 132] on div at bounding box center [456, 262] width 913 height 524
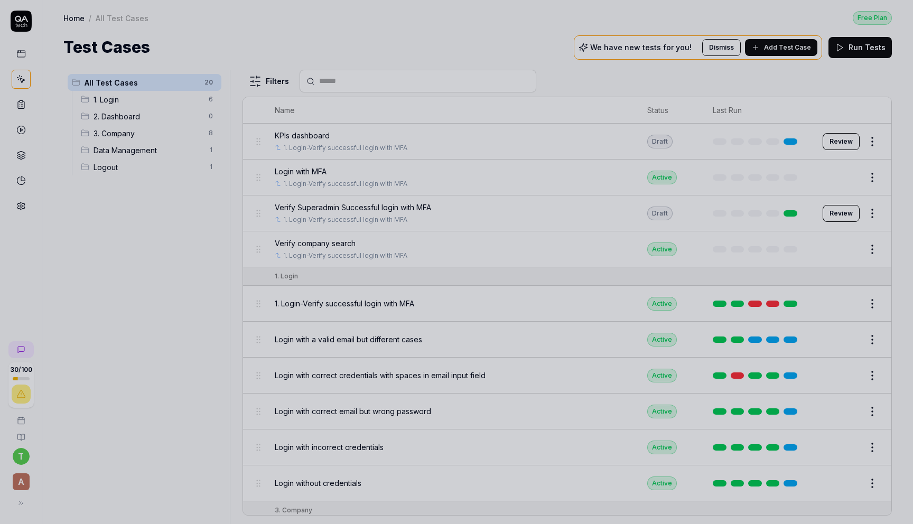
click at [136, 133] on div at bounding box center [456, 262] width 913 height 524
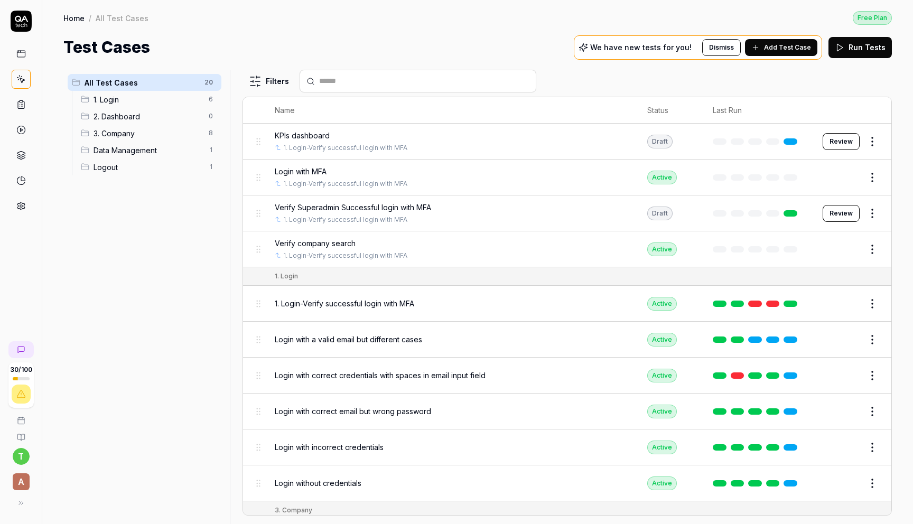
click at [124, 133] on span "3. Company" at bounding box center [147, 133] width 109 height 11
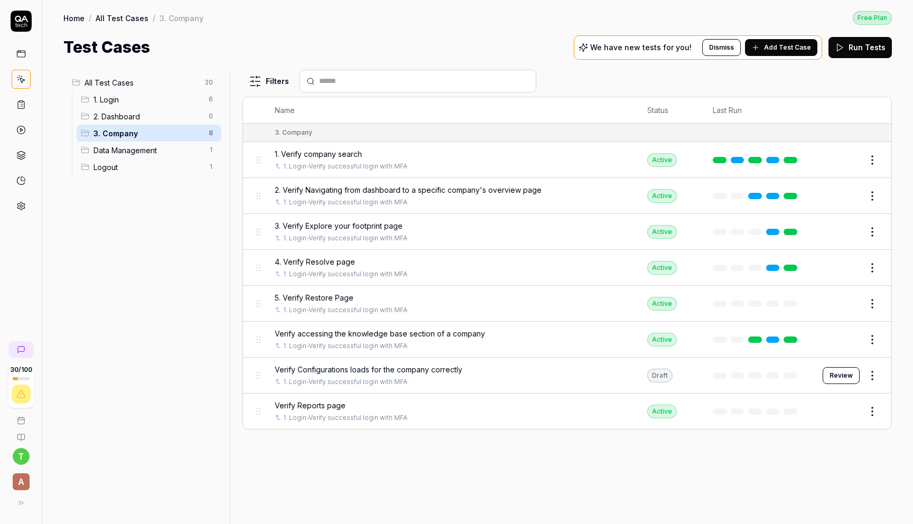
click at [848, 403] on button "Edit" at bounding box center [846, 411] width 25 height 17
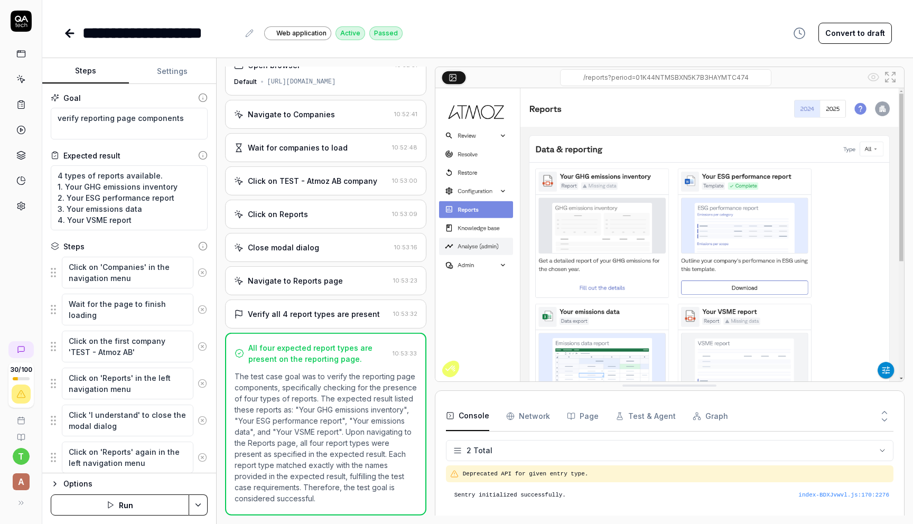
scroll to position [16, 0]
click at [83, 31] on div "**********" at bounding box center [160, 33] width 156 height 24
click at [70, 35] on icon at bounding box center [69, 33] width 13 height 13
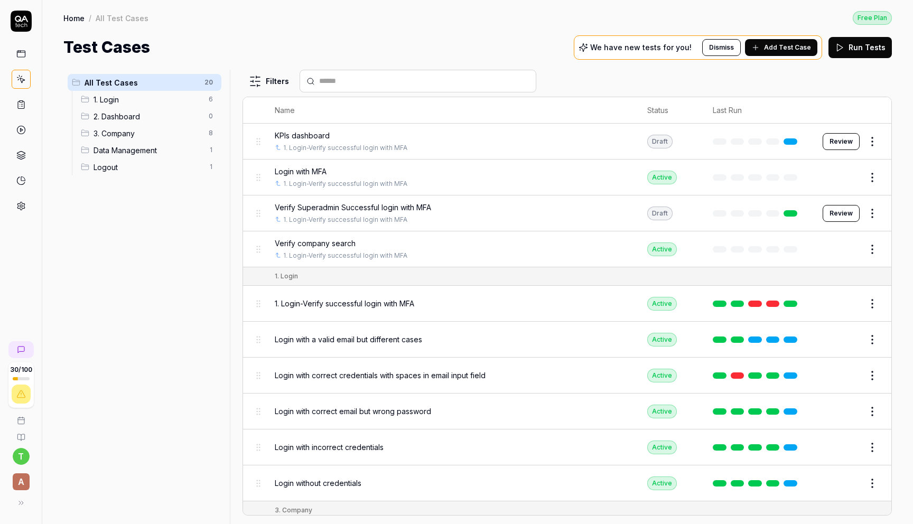
click at [154, 132] on span "3. Company" at bounding box center [147, 133] width 109 height 11
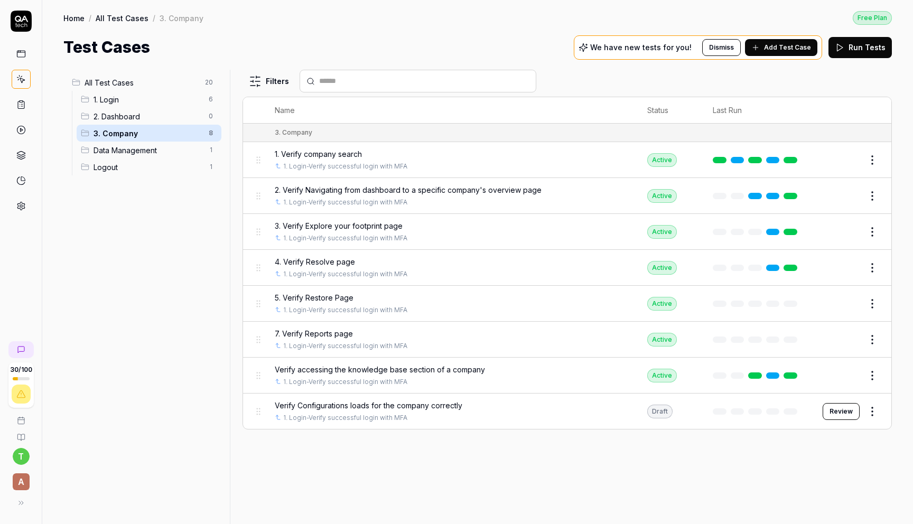
click at [875, 371] on html "30 / 100 t A Home / All Test Cases / 3. Company Free Plan Home / All Test Cases…" at bounding box center [456, 301] width 913 height 603
click at [837, 407] on html "30 / 100 t A Home / All Test Cases / 3. Company Free Plan Home / All Test Cases…" at bounding box center [456, 301] width 913 height 603
click at [837, 407] on button "Review" at bounding box center [840, 411] width 37 height 17
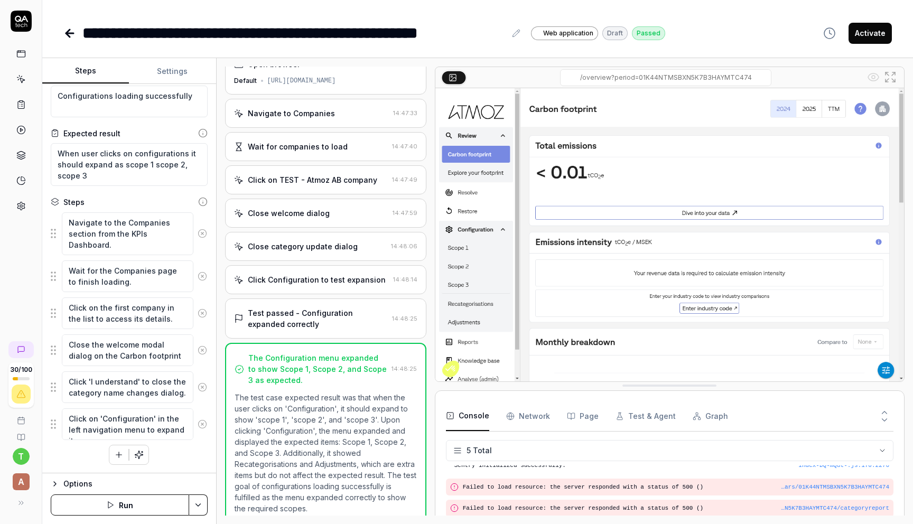
scroll to position [27, 0]
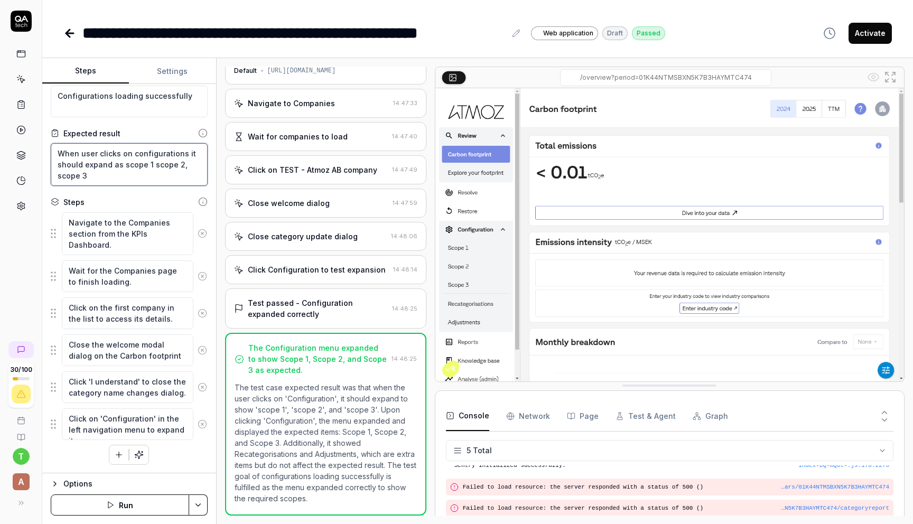
click at [124, 179] on textarea "When user clicks on configurations it should expand as scope 1 scope 2, scope 3" at bounding box center [129, 164] width 157 height 43
click at [124, 177] on textarea "When user clicks on configurations it should expand as scope 1 scope 2, scope 3…" at bounding box center [129, 164] width 157 height 43
click at [126, 172] on textarea "When user clicks on configurations it should expand as scope 1 scope 2, scope 3…" at bounding box center [129, 164] width 157 height 43
paste textarea "Recategorisations"
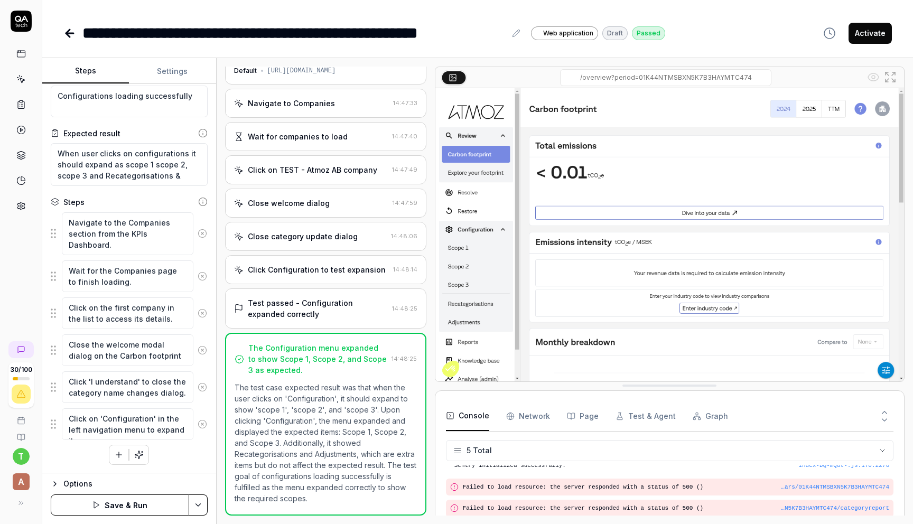
click at [334, 448] on p "The test case expected result was that when the user clicks on 'Configuration',…" at bounding box center [326, 443] width 182 height 122
click at [336, 452] on p "The test case expected result was that when the user clicks on 'Configuration',…" at bounding box center [326, 443] width 182 height 122
copy p "Adjustments"
click at [186, 174] on textarea "When user clicks on configurations it should expand as scope 1 scope 2, scope 3…" at bounding box center [129, 164] width 157 height 43
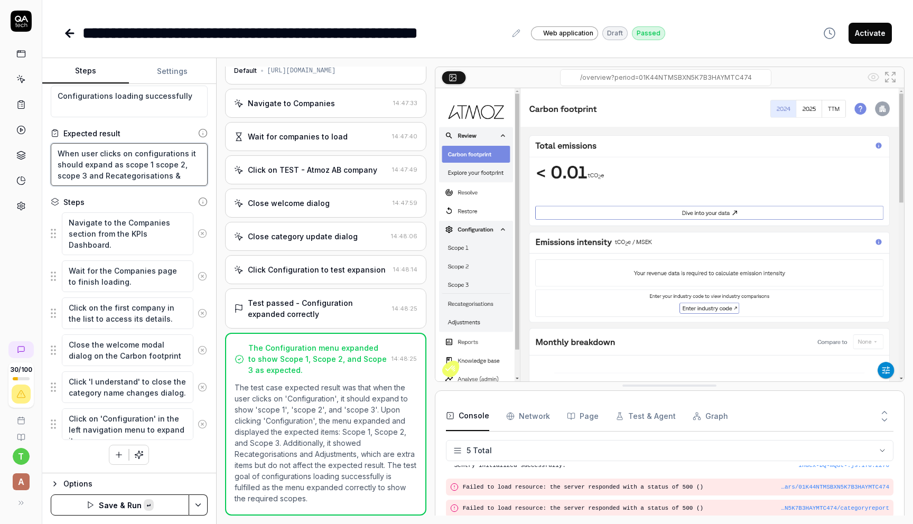
paste textarea "Adjustments"
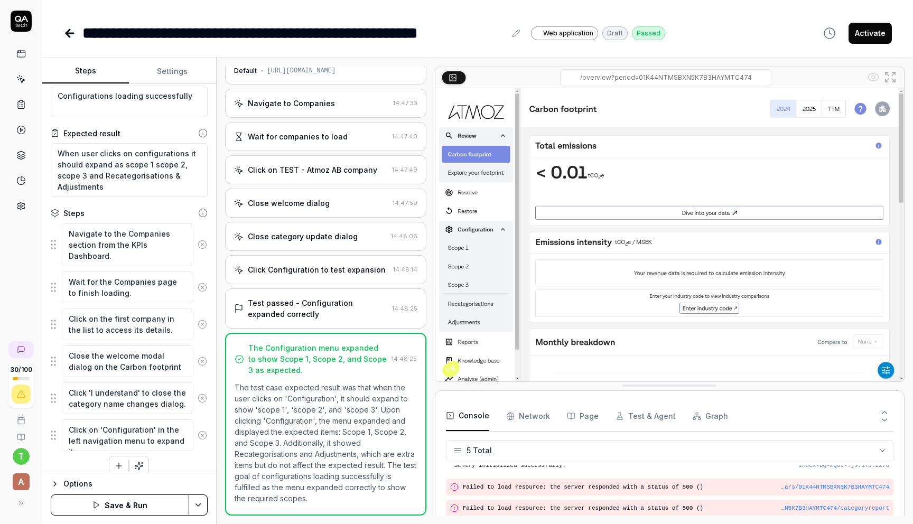
click at [141, 503] on button "Save & Run" at bounding box center [120, 504] width 138 height 21
click at [515, 36] on icon at bounding box center [516, 33] width 8 height 8
click at [87, 34] on div "**********" at bounding box center [293, 33] width 423 height 24
click at [73, 33] on icon at bounding box center [69, 33] width 7 height 0
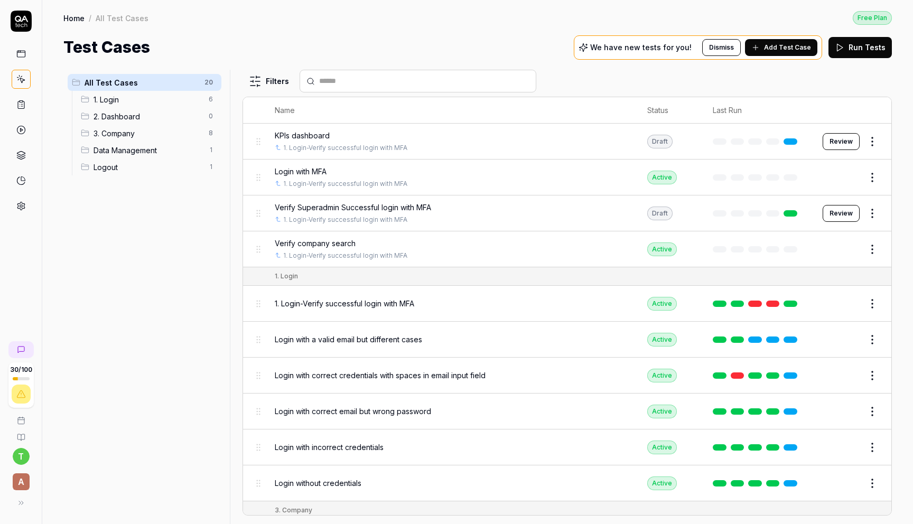
click at [158, 133] on span "3. Company" at bounding box center [147, 133] width 109 height 11
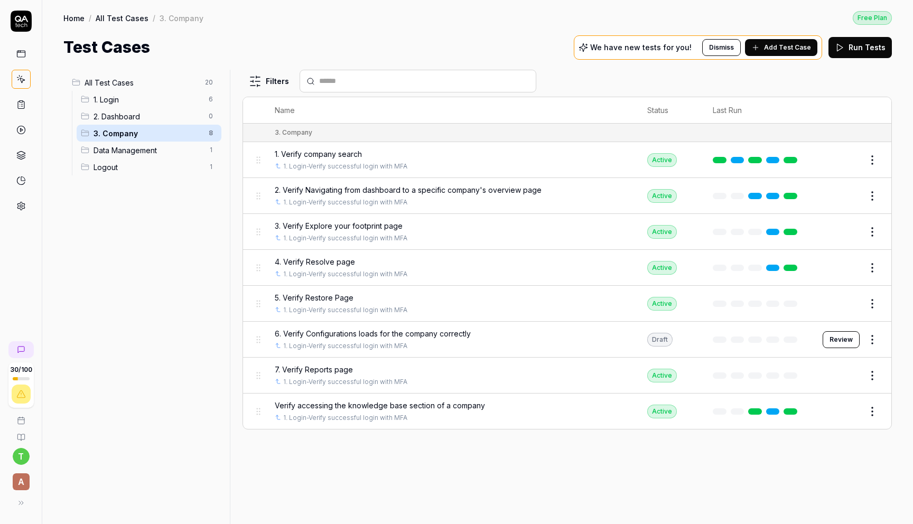
click at [846, 409] on button "Edit" at bounding box center [846, 411] width 25 height 17
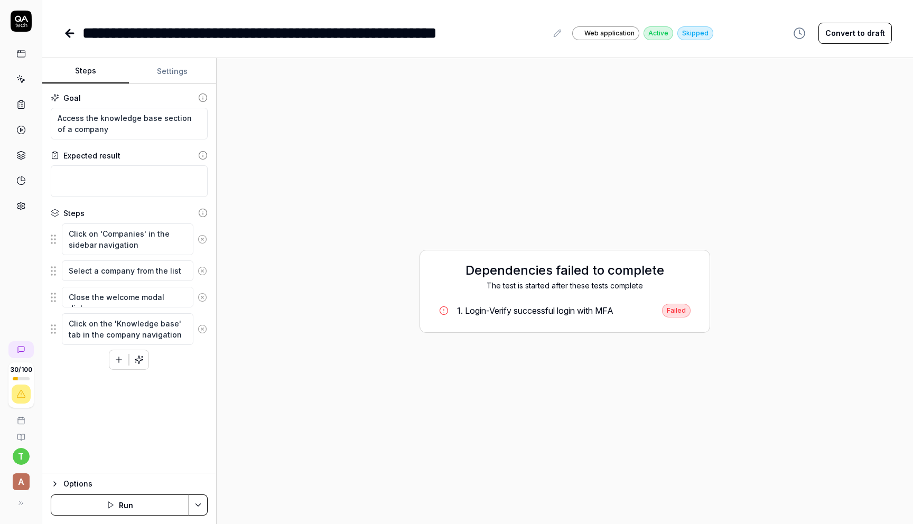
click at [83, 36] on div "**********" at bounding box center [314, 33] width 464 height 24
click at [71, 33] on icon at bounding box center [69, 33] width 7 height 0
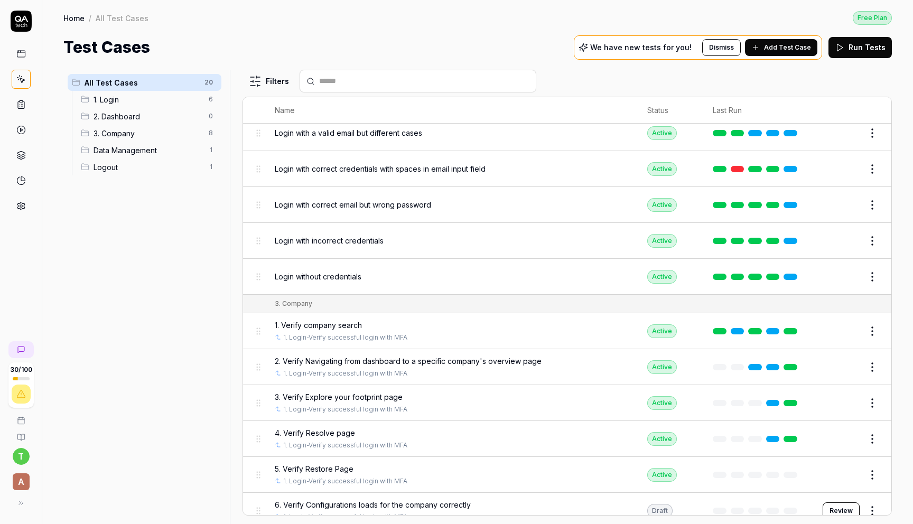
scroll to position [392, 0]
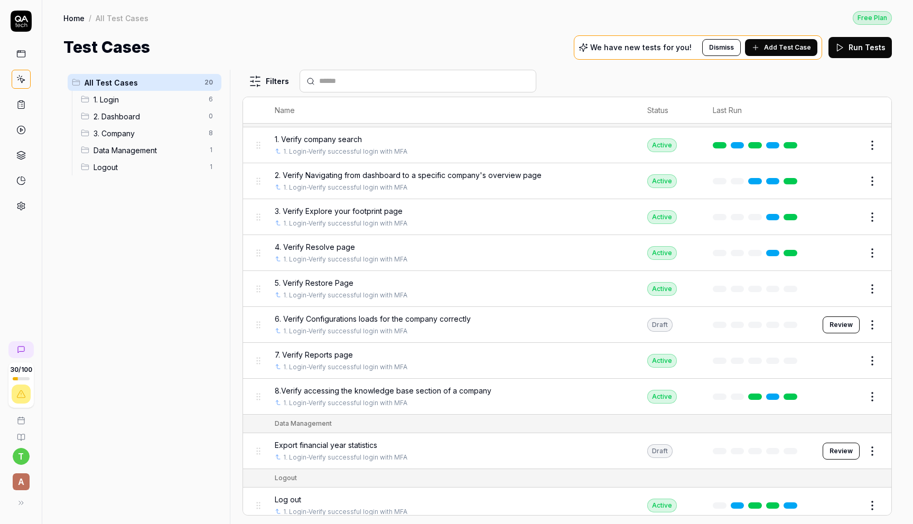
click at [146, 132] on span "3. Company" at bounding box center [147, 133] width 109 height 11
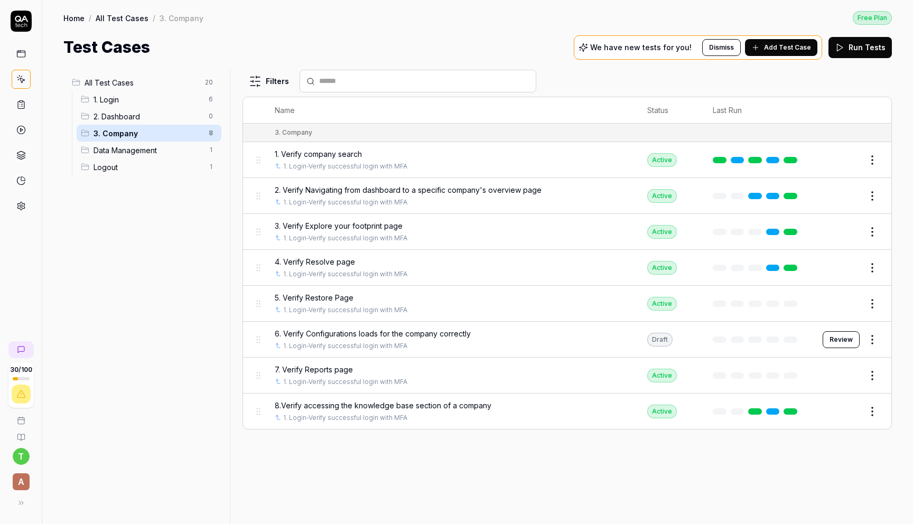
click at [839, 337] on button "Review" at bounding box center [840, 339] width 37 height 17
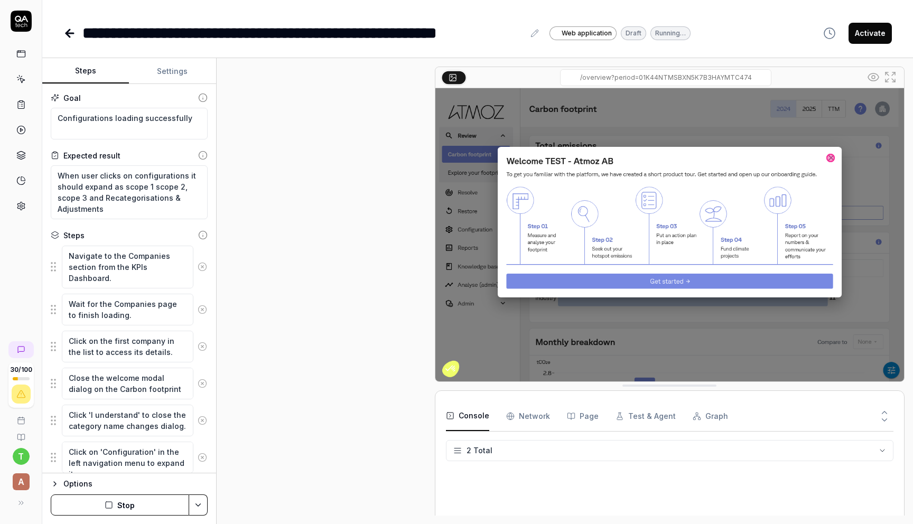
click at [873, 38] on button "Activate" at bounding box center [869, 33] width 43 height 21
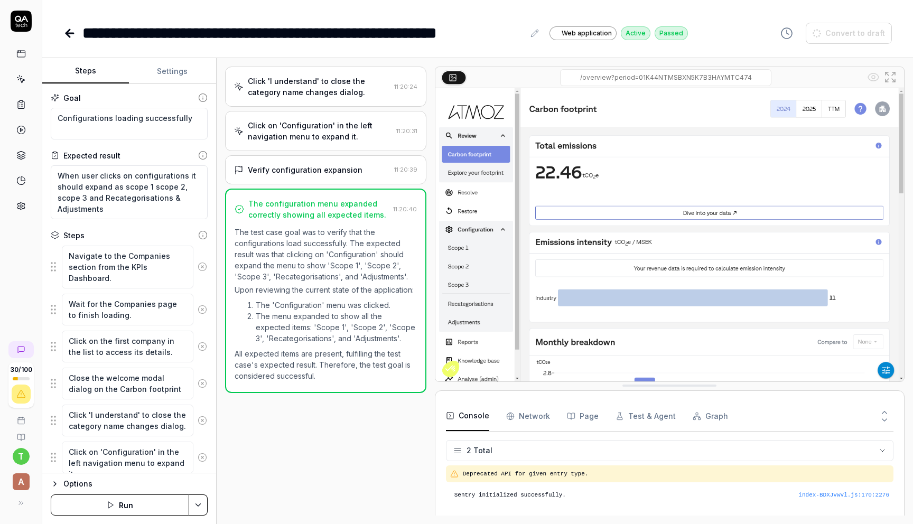
click at [70, 32] on icon at bounding box center [69, 33] width 13 height 13
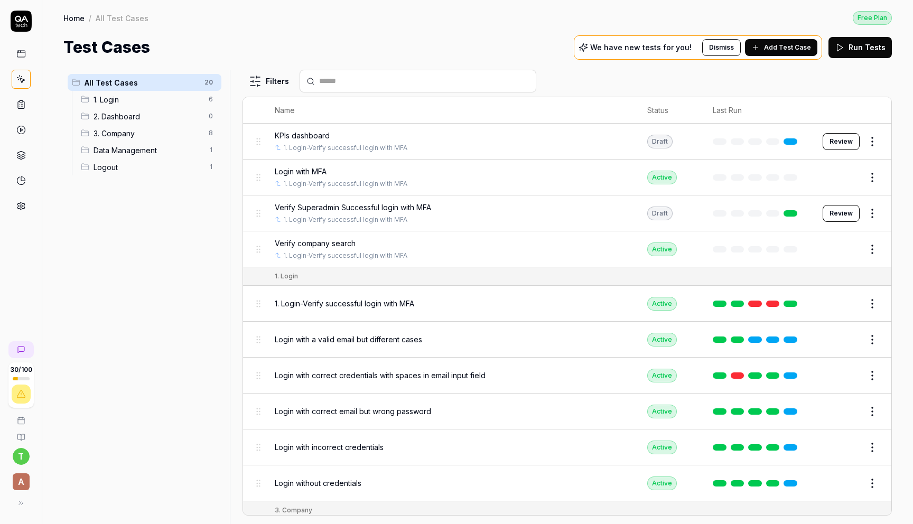
click at [139, 130] on span "3. Company" at bounding box center [147, 133] width 109 height 11
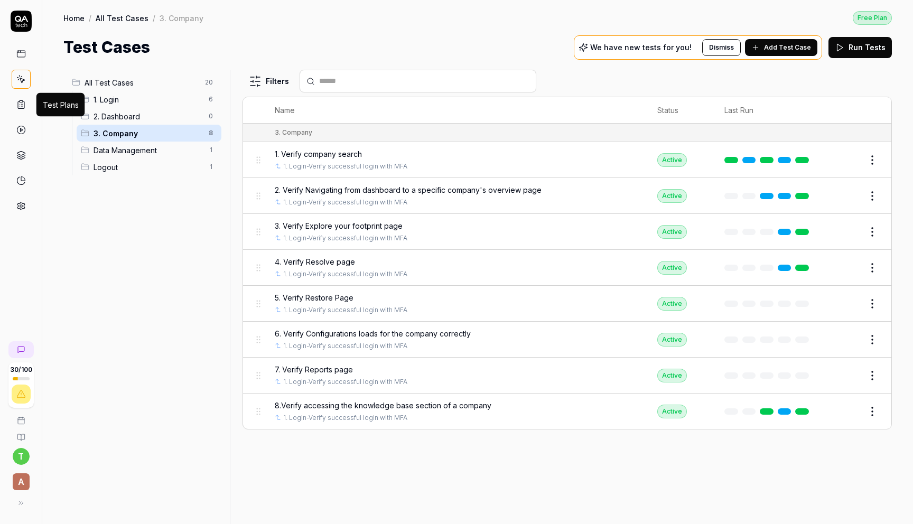
click at [18, 109] on icon at bounding box center [21, 105] width 10 height 10
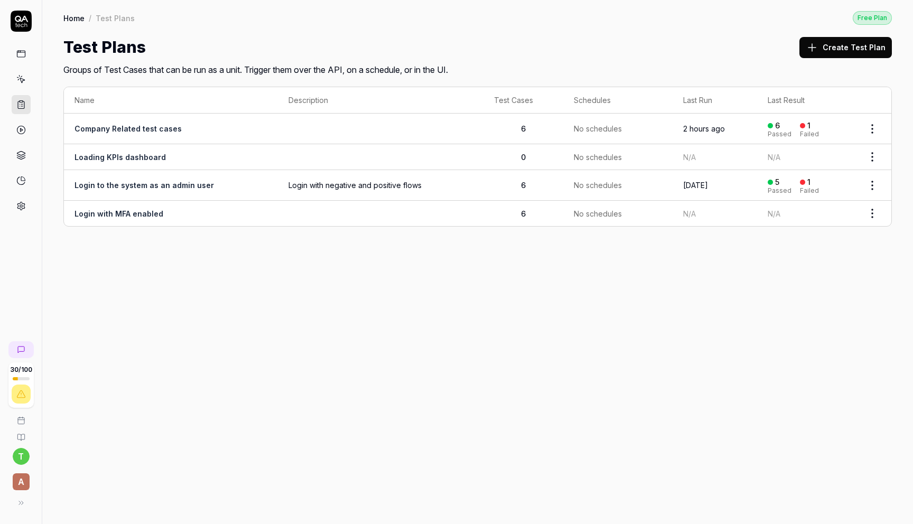
click at [101, 127] on link "Company Related test cases" at bounding box center [127, 128] width 107 height 9
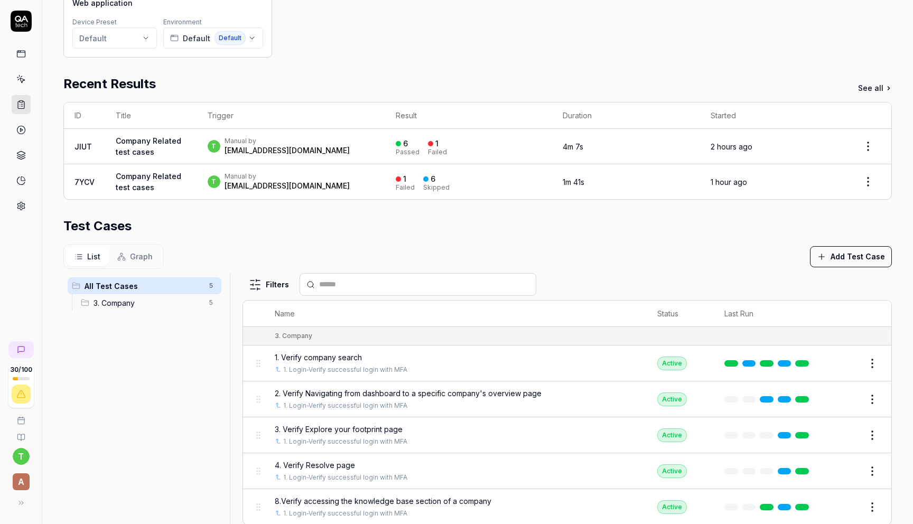
scroll to position [220, 0]
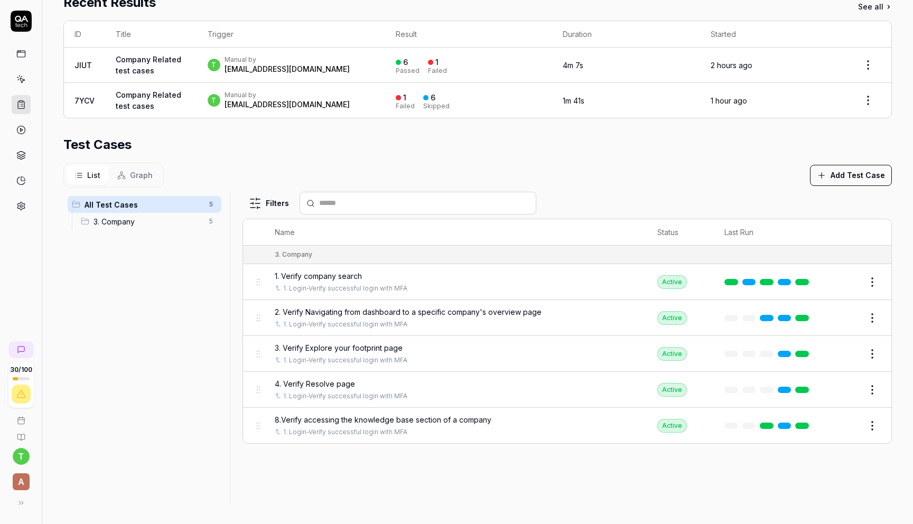
click at [841, 181] on button "Add Test Case" at bounding box center [851, 175] width 82 height 21
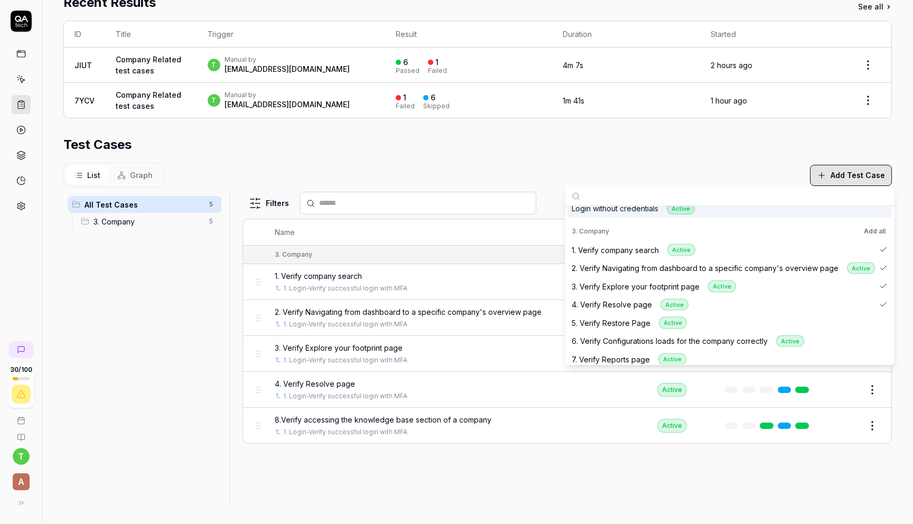
scroll to position [120, 0]
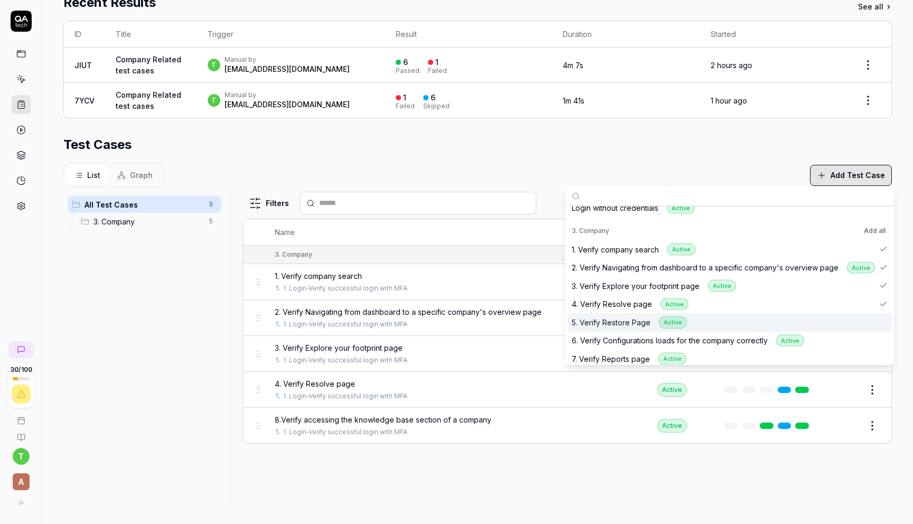
click at [625, 317] on div "5. Verify Restore Page Active" at bounding box center [629, 322] width 115 height 12
click at [624, 338] on div "6. Verify Configurations loads for the company correctly Active" at bounding box center [688, 340] width 232 height 12
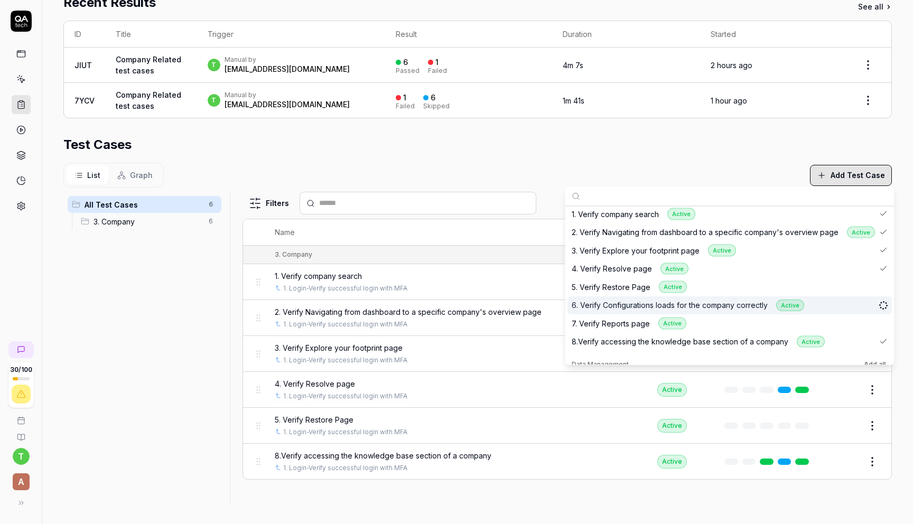
scroll to position [161, 0]
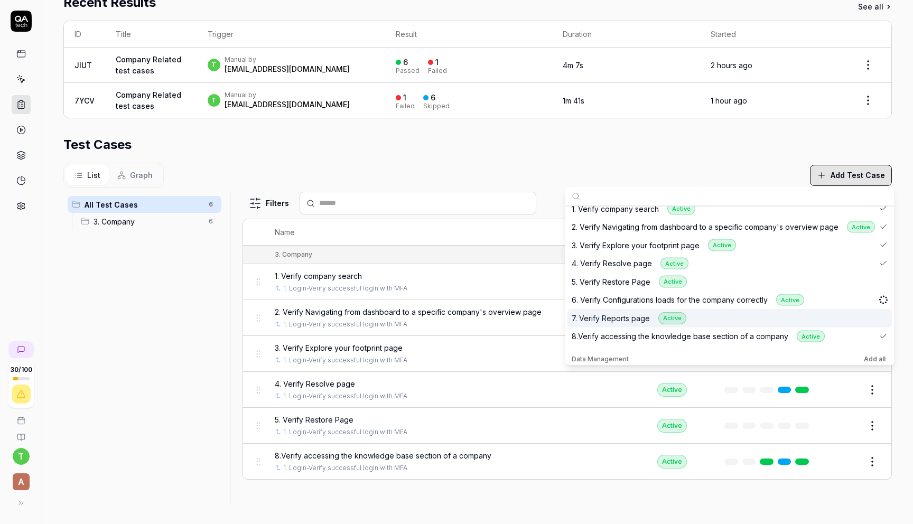
click at [616, 321] on div "7. Verify Reports page Active" at bounding box center [629, 318] width 115 height 12
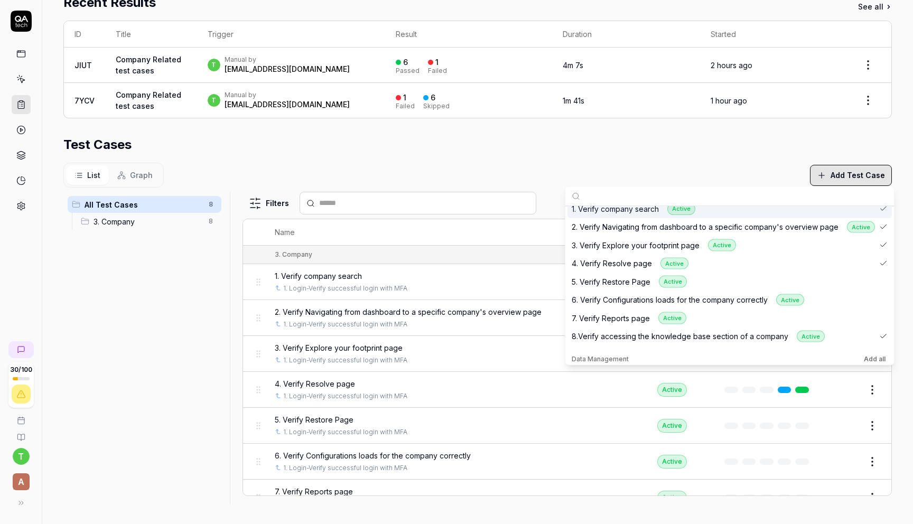
click at [559, 167] on div "List Graph Add Test Case" at bounding box center [477, 175] width 828 height 25
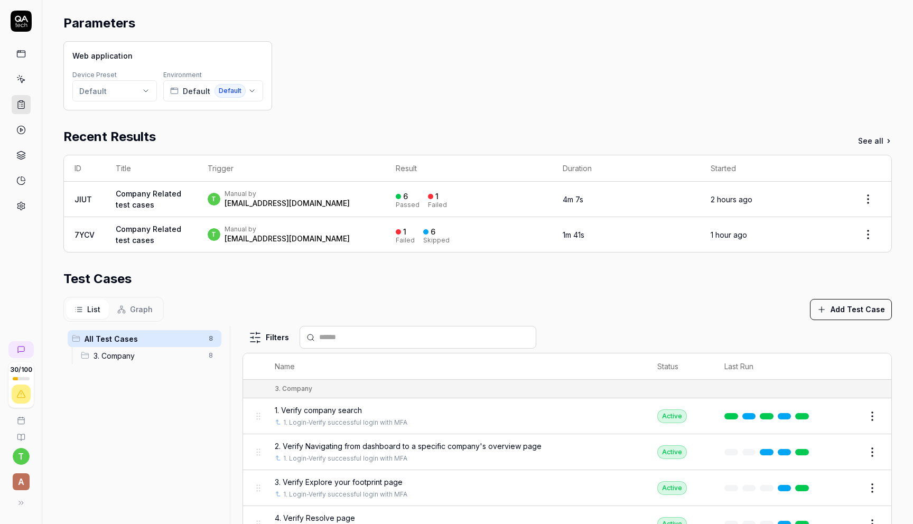
scroll to position [0, 0]
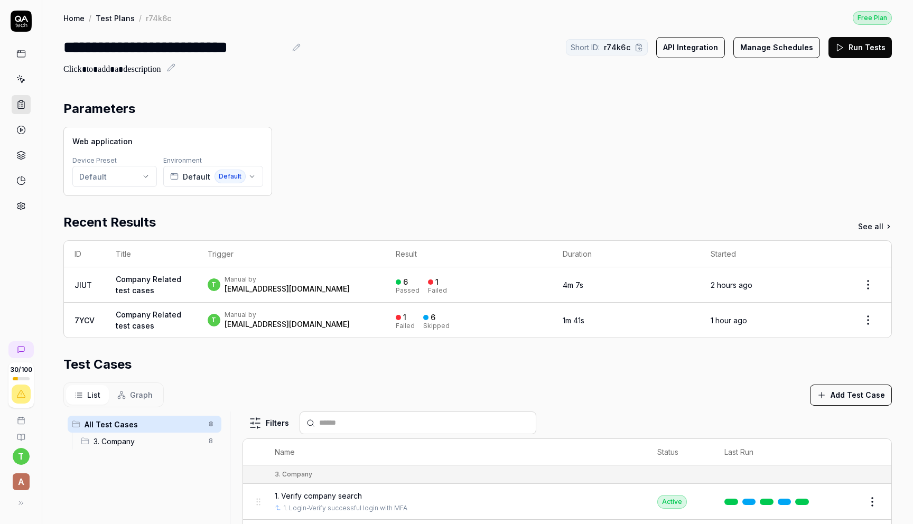
click at [880, 42] on button "Run Tests" at bounding box center [859, 47] width 63 height 21
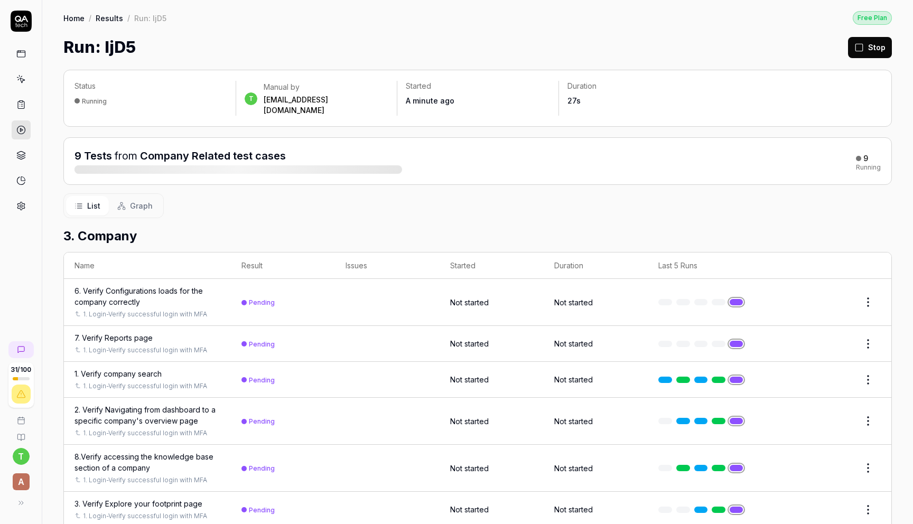
click at [28, 57] on link at bounding box center [21, 53] width 19 height 19
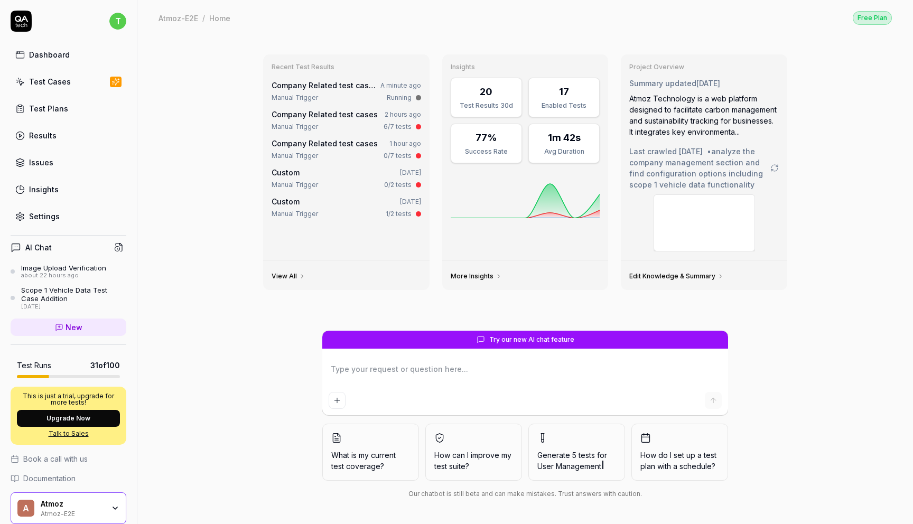
click at [73, 59] on link "Dashboard" at bounding box center [69, 54] width 116 height 21
click at [86, 141] on link "Results" at bounding box center [69, 135] width 116 height 21
click at [78, 163] on link "Issues" at bounding box center [69, 162] width 116 height 21
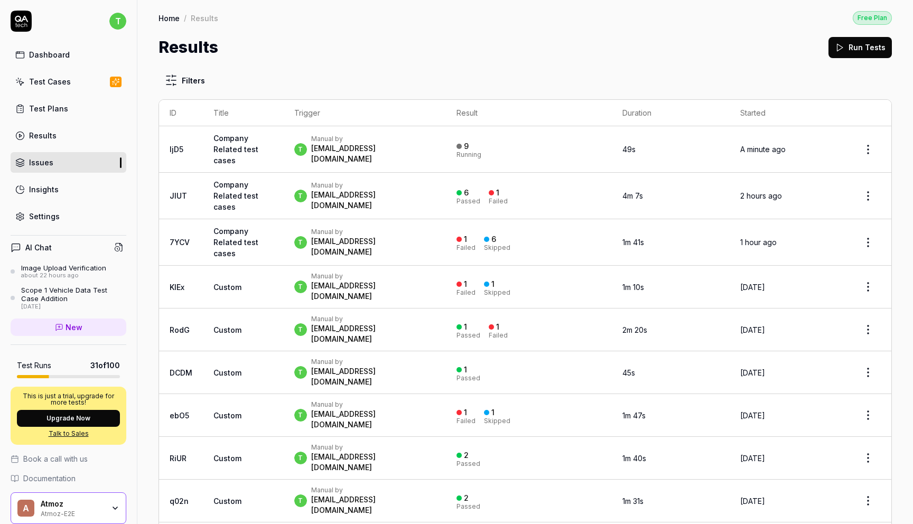
click at [49, 194] on div "Insights" at bounding box center [44, 189] width 30 height 11
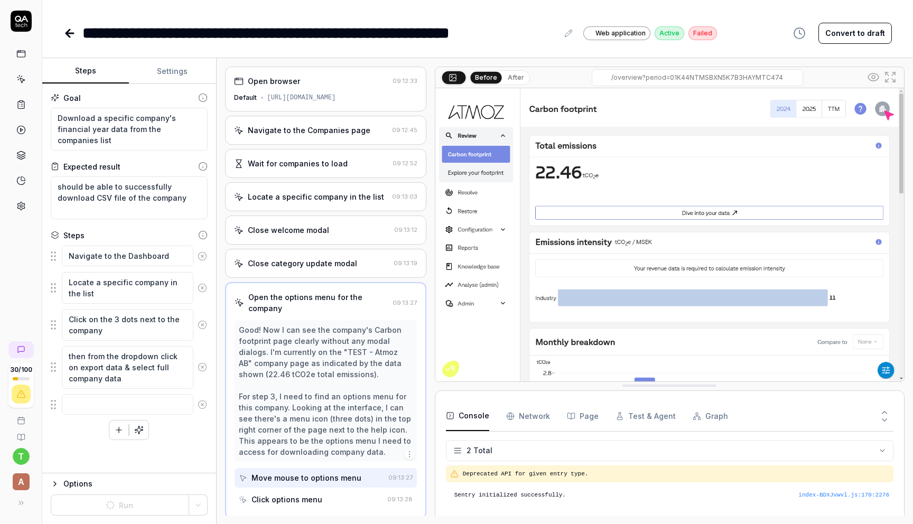
scroll to position [3, 0]
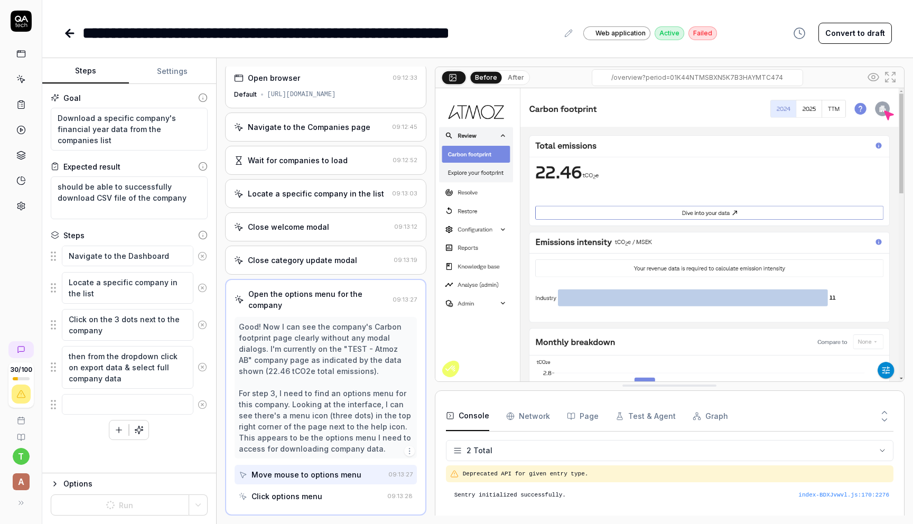
click at [68, 29] on icon at bounding box center [69, 33] width 13 height 13
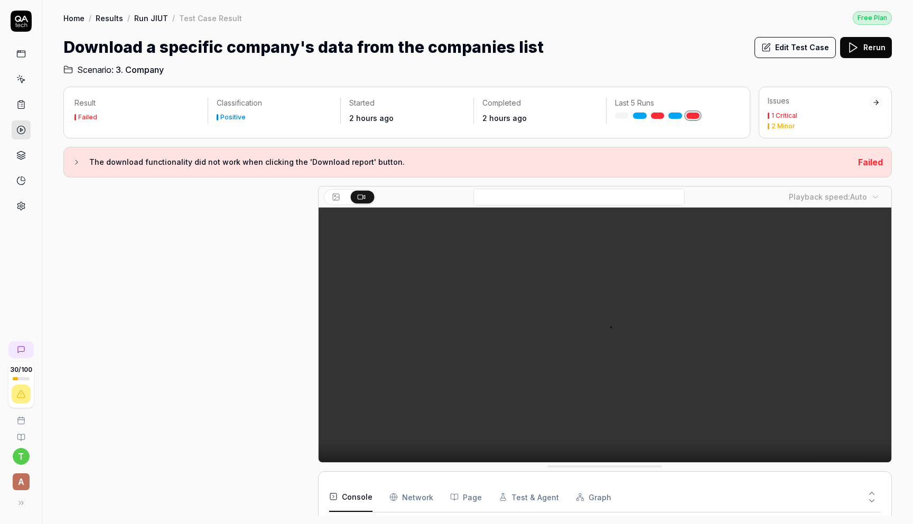
scroll to position [245, 0]
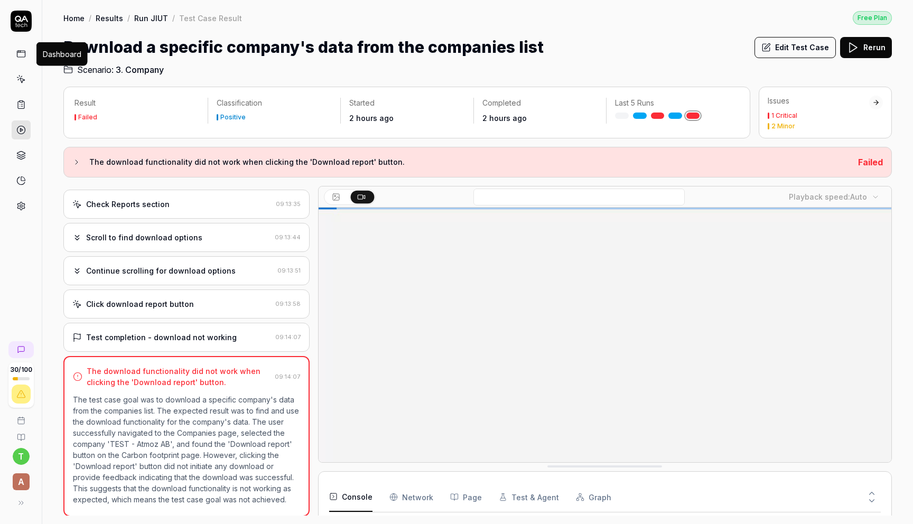
click at [22, 55] on icon at bounding box center [21, 54] width 10 height 10
